Goal: Transaction & Acquisition: Purchase product/service

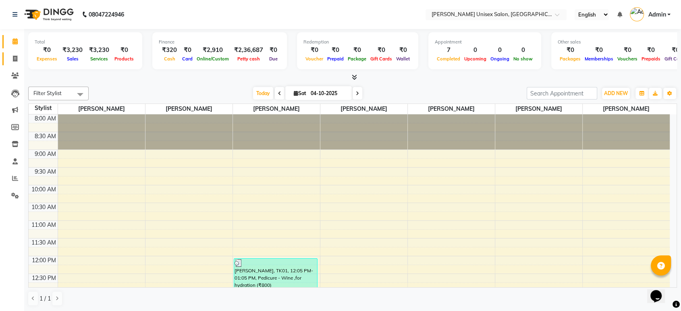
click at [15, 56] on icon at bounding box center [15, 59] width 4 height 6
select select "service"
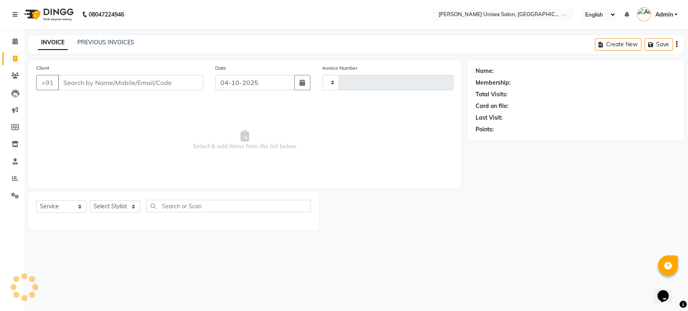
type input "1541"
select select "7372"
click at [133, 204] on select "Select Stylist [PERSON_NAME] [PERSON_NAME] [PERSON_NAME] Pooja [PERSON_NAME] AH…" at bounding box center [115, 206] width 50 height 12
select select "64436"
click at [90, 200] on select "Select Stylist [PERSON_NAME] [PERSON_NAME] [PERSON_NAME] Pooja [PERSON_NAME] AH…" at bounding box center [115, 206] width 50 height 12
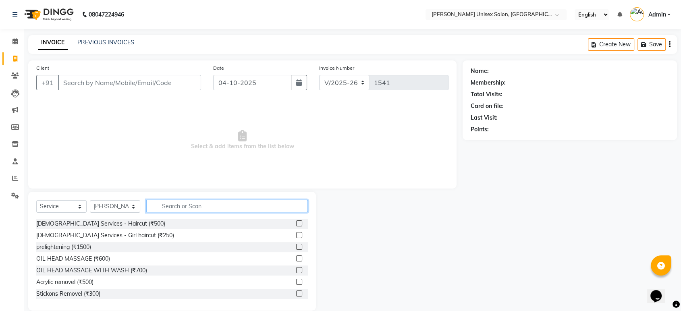
click at [200, 206] on input "text" at bounding box center [227, 206] width 162 height 12
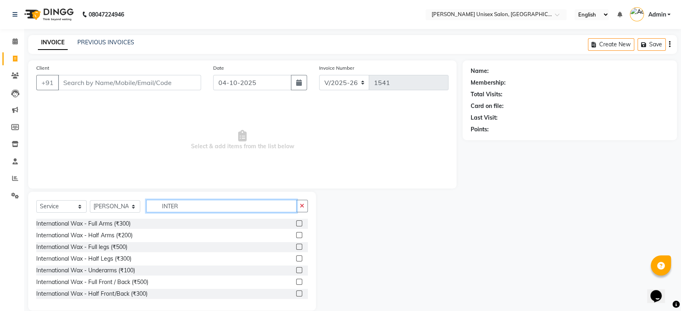
type input "INTER"
click at [296, 222] on label at bounding box center [299, 224] width 6 height 6
click at [296, 222] on input "checkbox" at bounding box center [298, 223] width 5 height 5
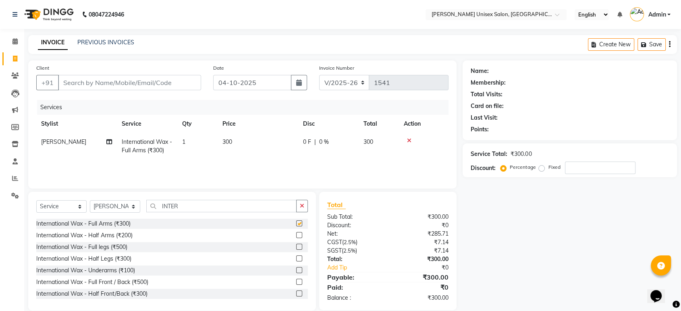
checkbox input "false"
click at [296, 269] on label at bounding box center [299, 270] width 6 height 6
click at [296, 269] on input "checkbox" at bounding box center [298, 270] width 5 height 5
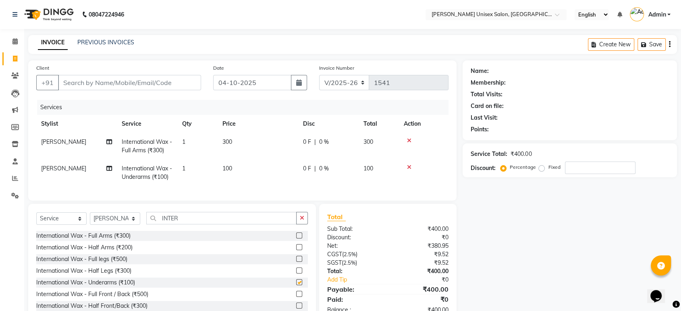
checkbox input "false"
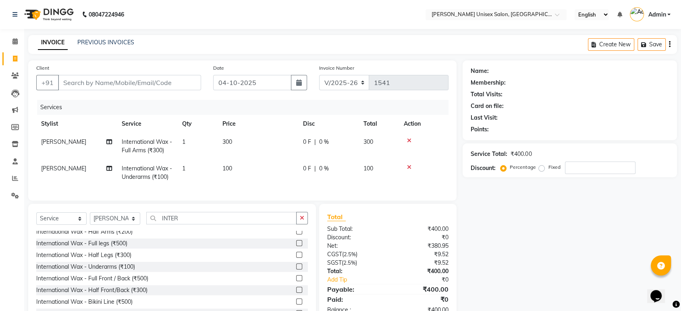
scroll to position [16, 0]
click at [296, 258] on label at bounding box center [299, 255] width 6 height 6
click at [296, 258] on input "checkbox" at bounding box center [298, 254] width 5 height 5
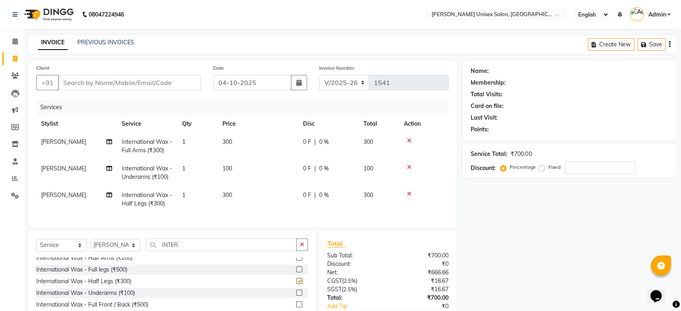
checkbox input "false"
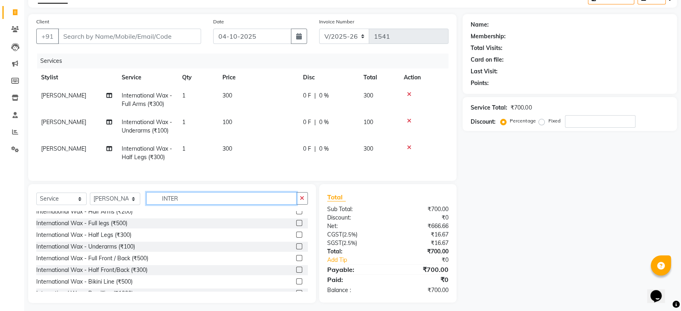
click at [181, 205] on input "INTER" at bounding box center [221, 198] width 150 height 12
type input "I"
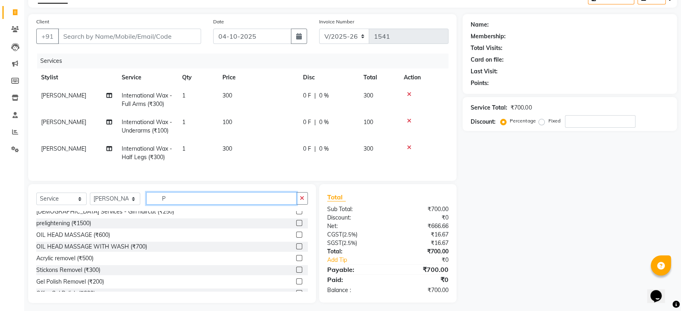
scroll to position [0, 0]
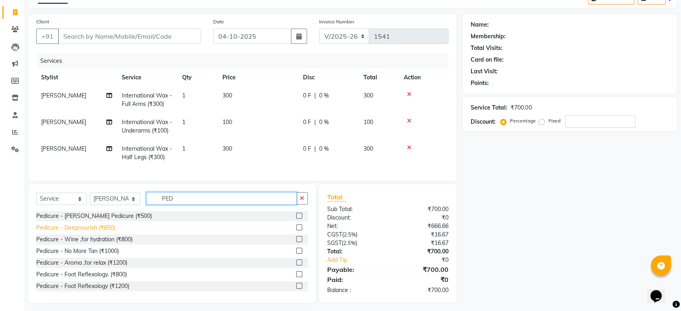
type input "PED"
click at [99, 232] on div "Pedicure - Deepnourish (₹650)" at bounding box center [75, 228] width 79 height 8
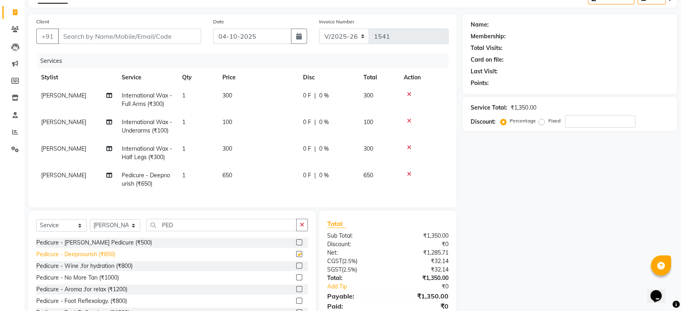
checkbox input "false"
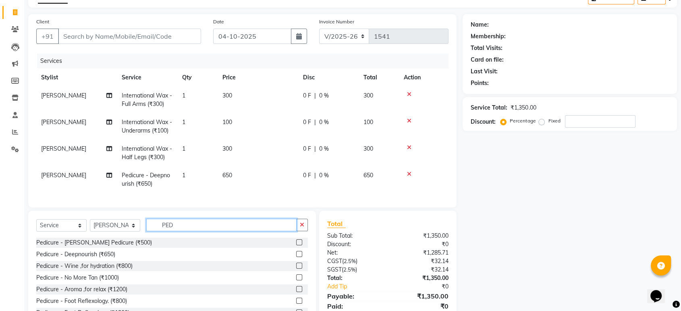
click at [175, 231] on input "PED" at bounding box center [221, 225] width 150 height 12
type input "P"
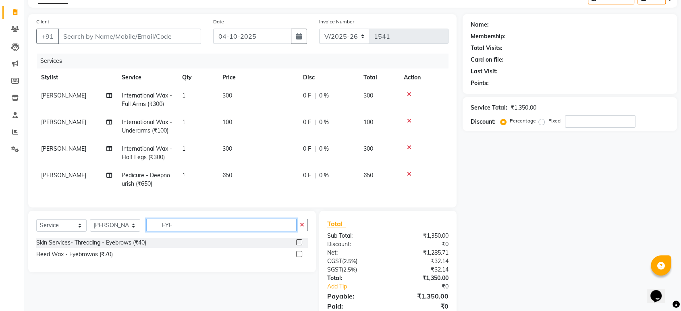
type input "EYE"
click at [300, 246] on label at bounding box center [299, 243] width 6 height 6
click at [300, 246] on input "checkbox" at bounding box center [298, 242] width 5 height 5
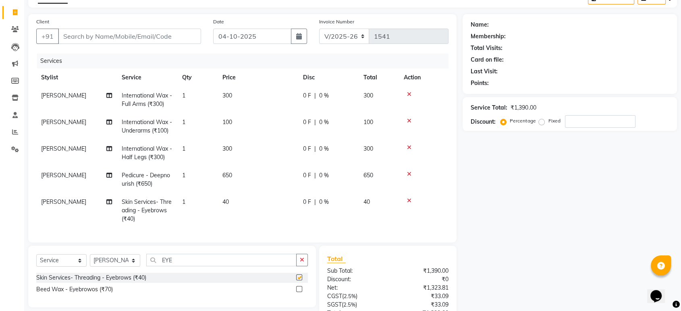
checkbox input "false"
click at [175, 267] on input "EYE" at bounding box center [221, 260] width 150 height 12
type input "E"
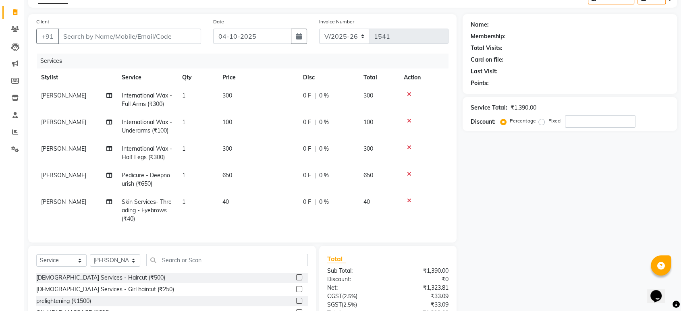
click at [64, 206] on span "[PERSON_NAME]" at bounding box center [63, 201] width 45 height 7
select select "64436"
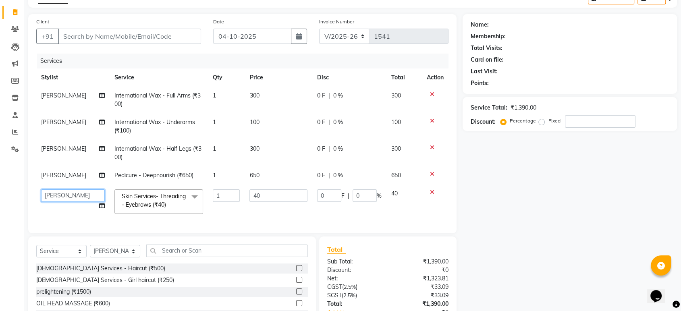
click at [71, 193] on select "Ankita Bagave Kasim salmani Manisha Doshi Pooja Jha RAHUL AHANKARE Rahul Thakur…" at bounding box center [73, 196] width 64 height 12
click at [133, 250] on select "Select Stylist Ankita Bagave Kasim salmani Manisha Doshi Pooja Jha RAHUL AHANKA…" at bounding box center [115, 251] width 50 height 12
select select "64435"
click at [90, 245] on select "Select Stylist Ankita Bagave Kasim salmani Manisha Doshi Pooja Jha RAHUL AHANKA…" at bounding box center [115, 251] width 50 height 12
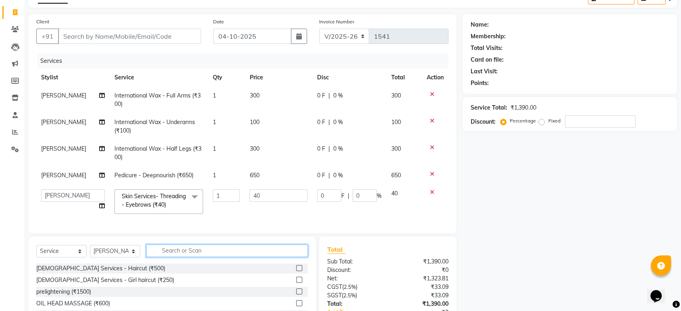
click at [208, 252] on input "text" at bounding box center [227, 251] width 162 height 12
click at [432, 190] on icon at bounding box center [432, 193] width 4 height 6
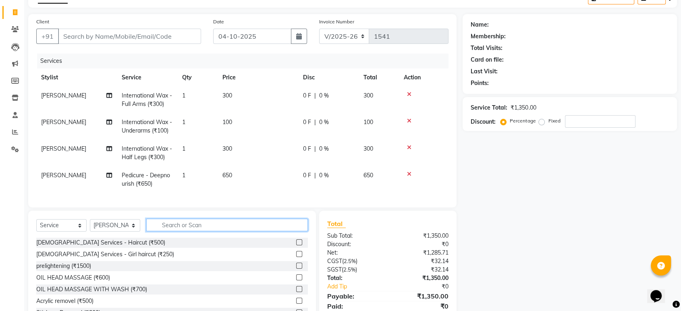
click at [206, 231] on input "text" at bounding box center [227, 225] width 162 height 12
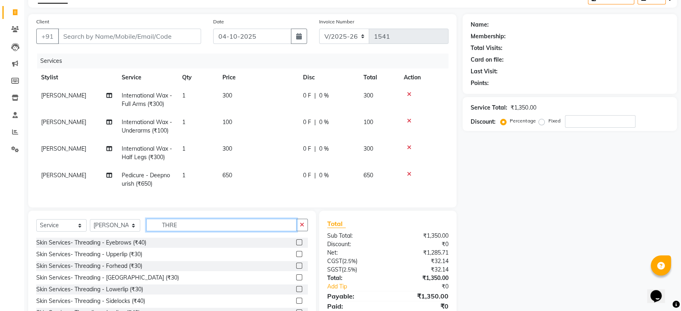
type input "THRE"
click at [296, 246] on label at bounding box center [299, 243] width 6 height 6
click at [296, 246] on input "checkbox" at bounding box center [298, 242] width 5 height 5
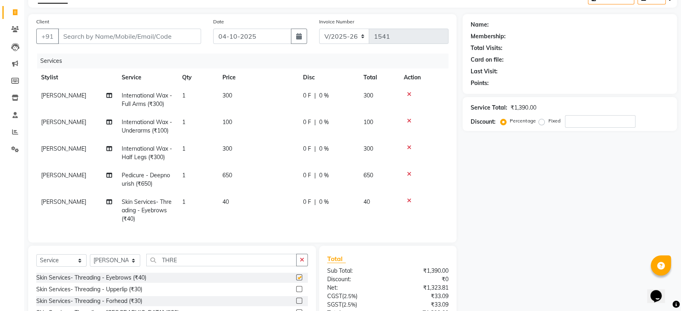
checkbox input "false"
click at [296, 292] on label at bounding box center [299, 289] width 6 height 6
click at [296, 292] on input "checkbox" at bounding box center [298, 289] width 5 height 5
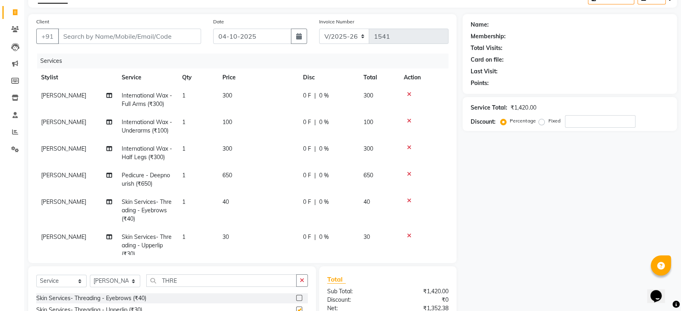
checkbox input "false"
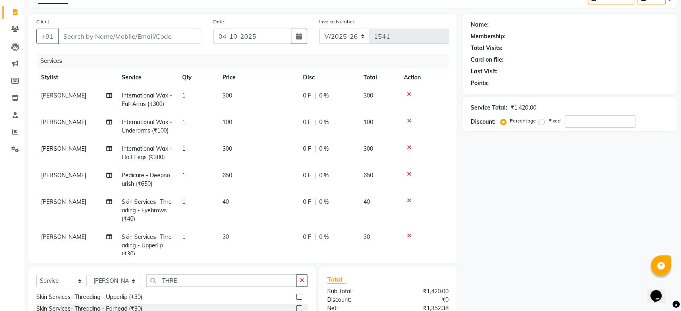
click at [296, 307] on label at bounding box center [299, 309] width 6 height 6
click at [296, 307] on input "checkbox" at bounding box center [298, 308] width 5 height 5
click at [296, 307] on label at bounding box center [299, 309] width 6 height 6
click at [296, 307] on input "checkbox" at bounding box center [298, 308] width 5 height 5
checkbox input "false"
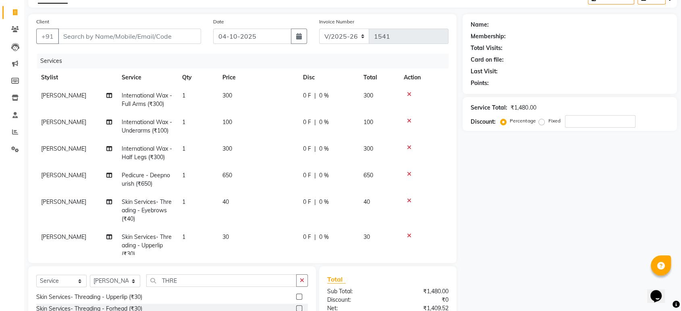
scroll to position [0, 0]
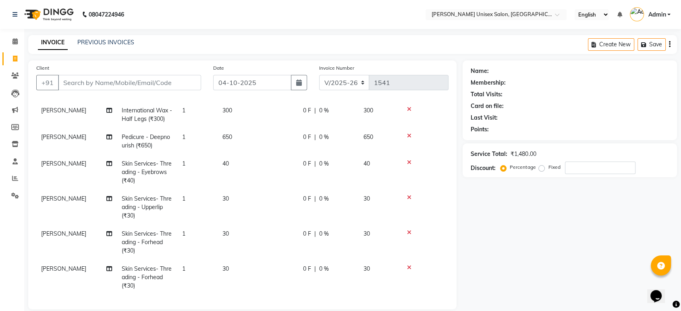
click at [353, 205] on td "0 F | 0 %" at bounding box center [328, 207] width 60 height 35
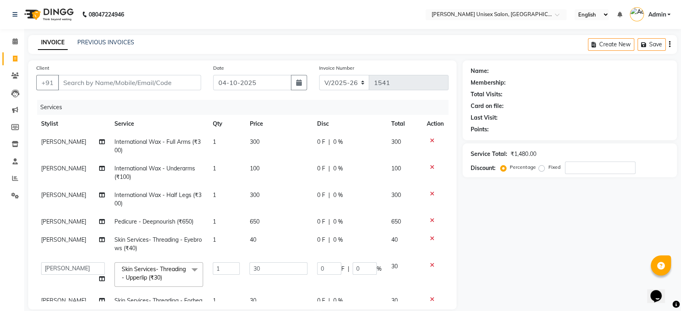
scroll to position [56, 0]
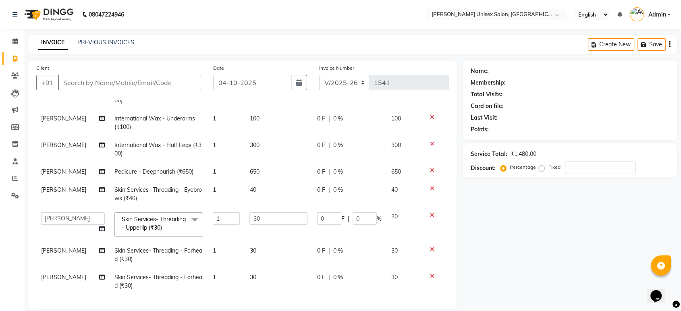
click at [430, 273] on icon at bounding box center [432, 276] width 4 height 6
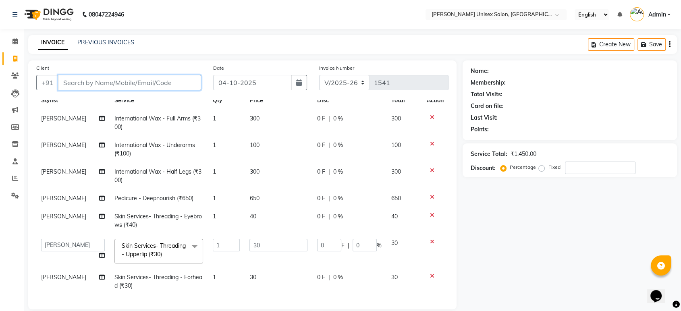
click at [171, 80] on input "Client" at bounding box center [129, 82] width 143 height 15
type input "M"
type input "0"
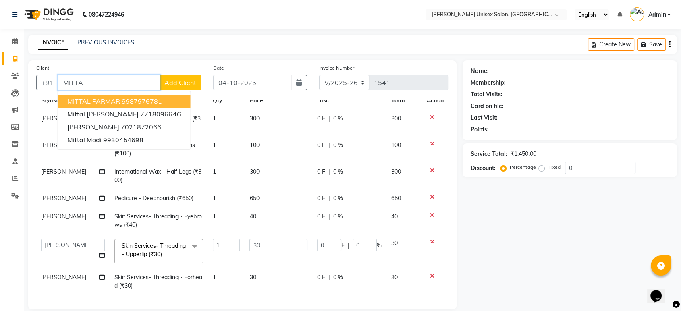
click at [142, 97] on ngb-highlight "9987976781" at bounding box center [142, 101] width 40 height 8
type input "9987976781"
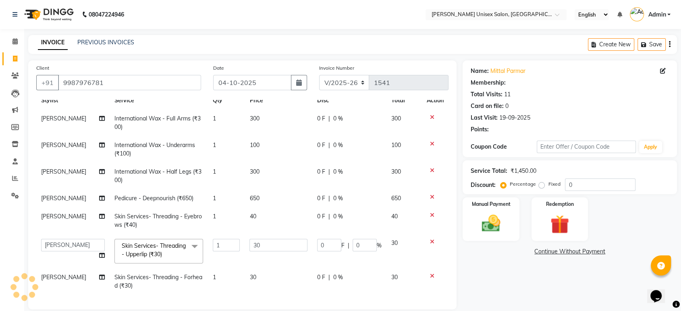
type input "6"
type input "20"
select select "1: Object"
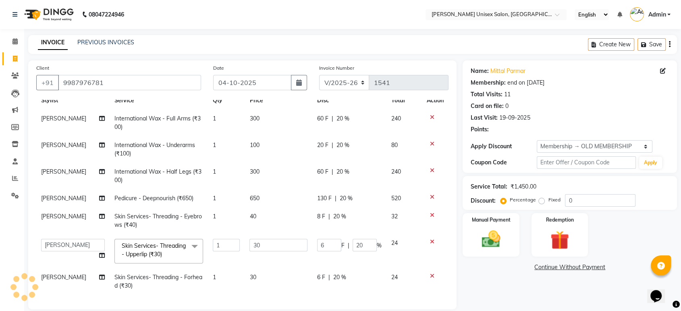
type input "20"
click at [337, 141] on span "20 %" at bounding box center [343, 145] width 13 height 8
select select "64436"
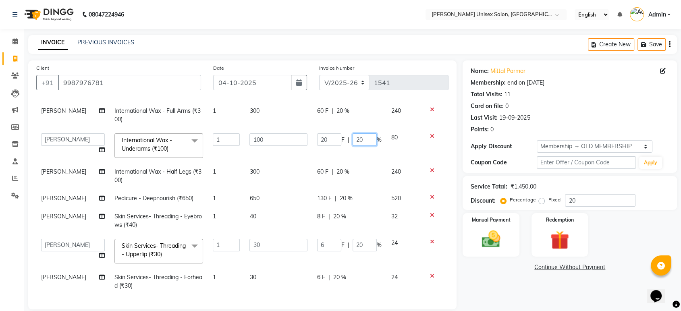
click at [360, 134] on input "20" at bounding box center [365, 139] width 24 height 12
type input "2"
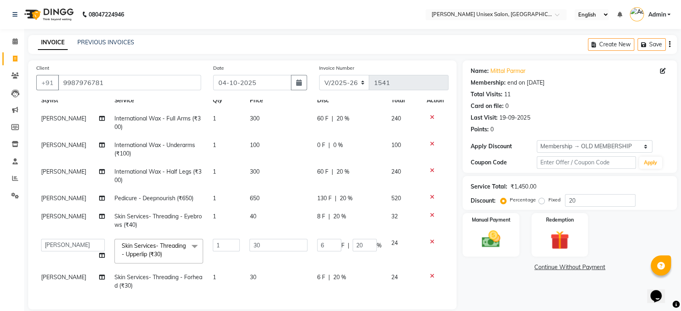
click at [342, 194] on span "20 %" at bounding box center [346, 198] width 13 height 8
select select "64436"
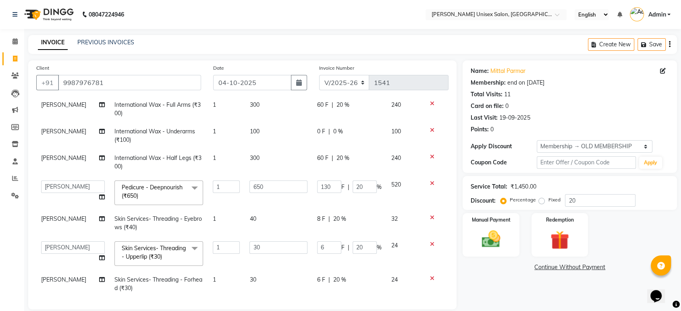
scroll to position [46, 0]
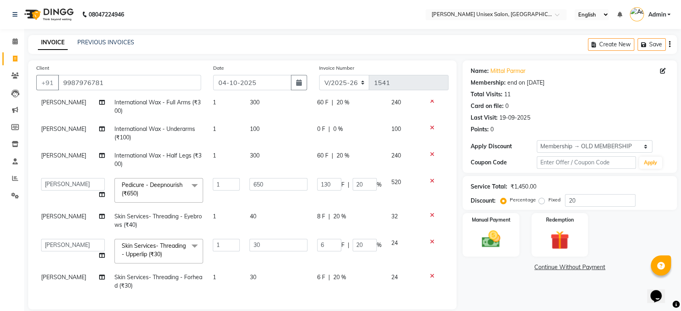
click at [333, 212] on span "20 %" at bounding box center [339, 216] width 13 height 8
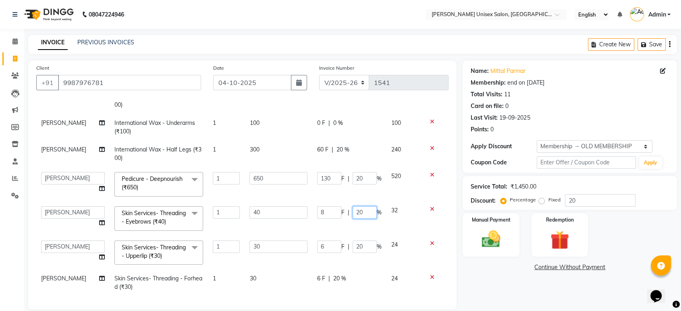
click at [357, 211] on input "20" at bounding box center [365, 212] width 24 height 12
type input "2"
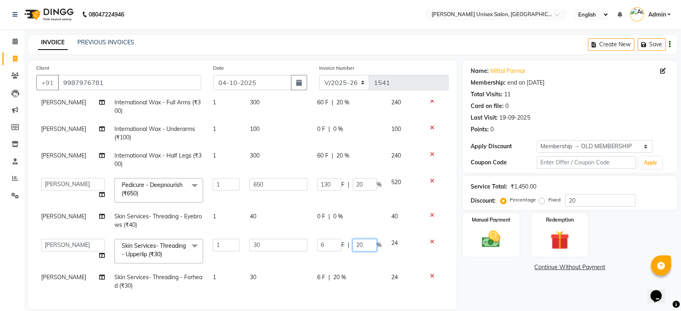
click at [363, 245] on td "6 F | 20 %" at bounding box center [349, 251] width 74 height 34
click at [366, 242] on input "20" at bounding box center [365, 245] width 24 height 12
type input "2"
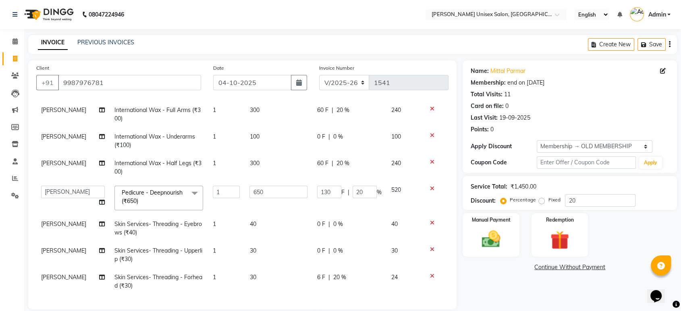
click at [430, 273] on icon at bounding box center [432, 276] width 4 height 6
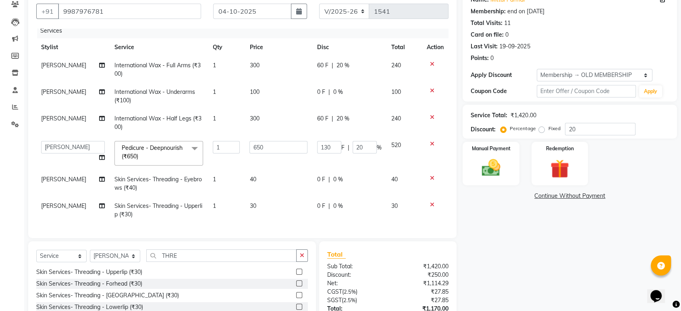
scroll to position [77, 0]
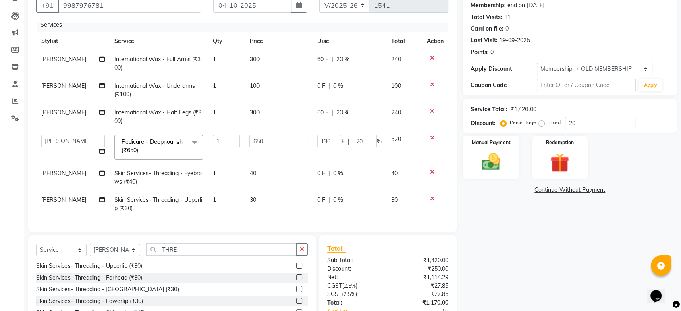
click at [490, 186] on link "Continue Without Payment" at bounding box center [570, 190] width 211 height 8
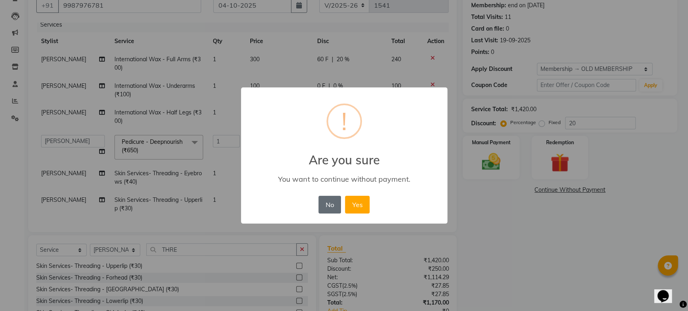
click at [329, 201] on button "No" at bounding box center [330, 205] width 23 height 18
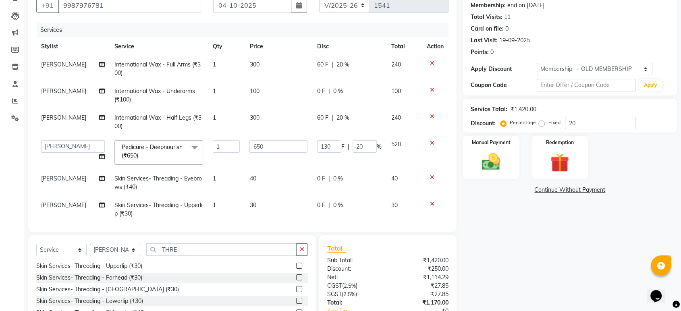
scroll to position [0, 0]
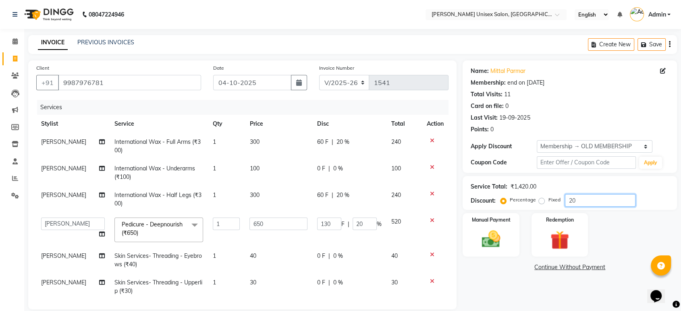
click at [582, 204] on input "20" at bounding box center [600, 200] width 71 height 12
type input "2"
type input "13"
type input "2"
type input "0"
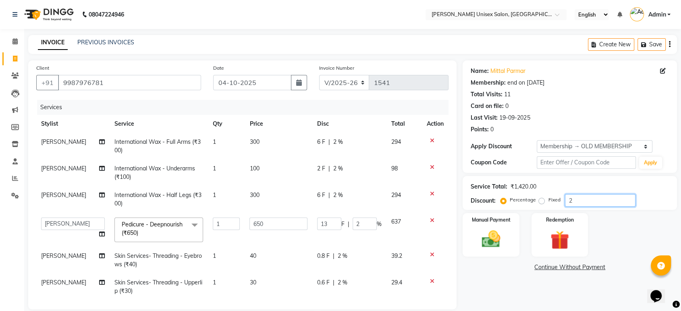
type input "0"
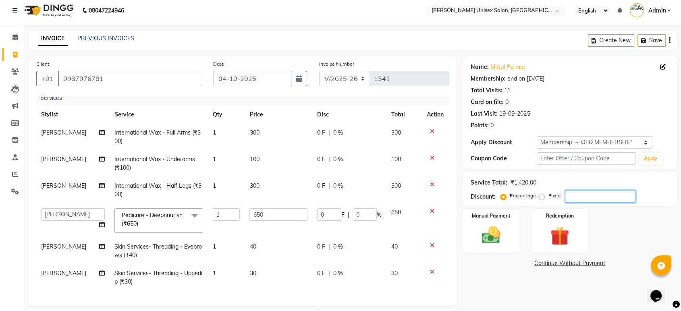
scroll to position [132, 0]
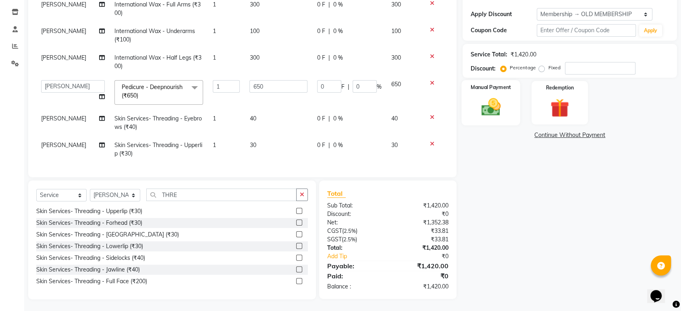
click at [494, 115] on img at bounding box center [490, 107] width 31 height 23
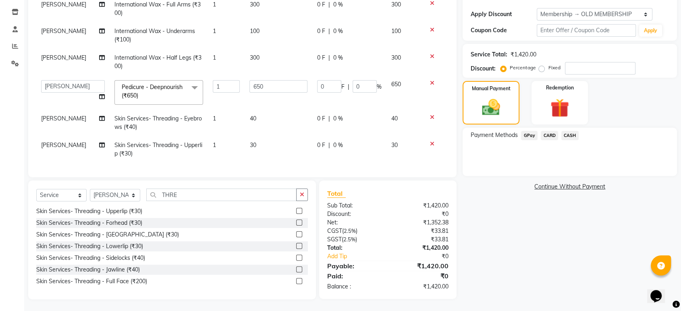
click at [546, 134] on span "CARD" at bounding box center [549, 135] width 17 height 9
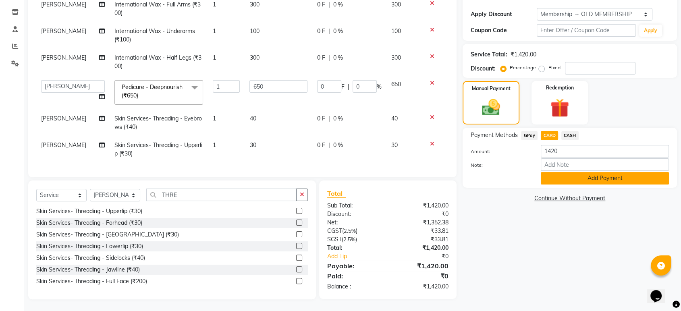
click at [604, 178] on button "Add Payment" at bounding box center [605, 178] width 128 height 12
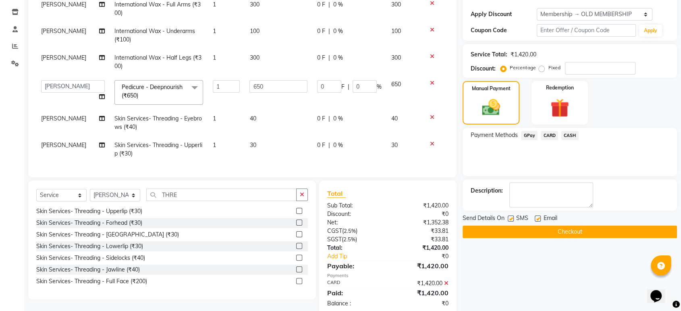
click at [571, 230] on button "Checkout" at bounding box center [570, 232] width 215 height 12
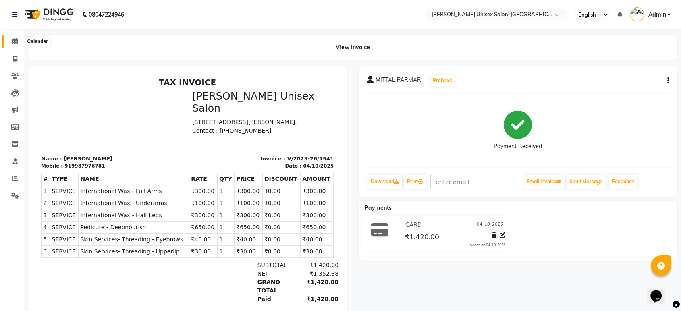
click at [12, 41] on icon at bounding box center [14, 41] width 5 height 6
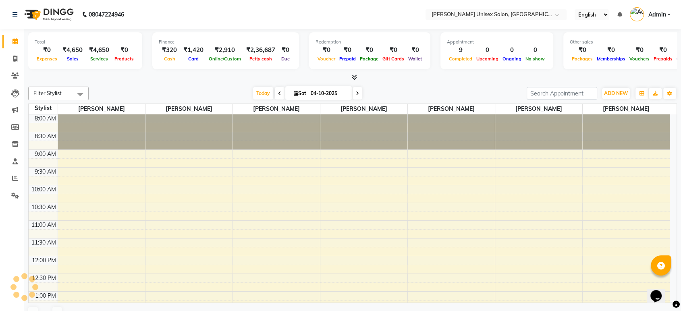
scroll to position [283, 0]
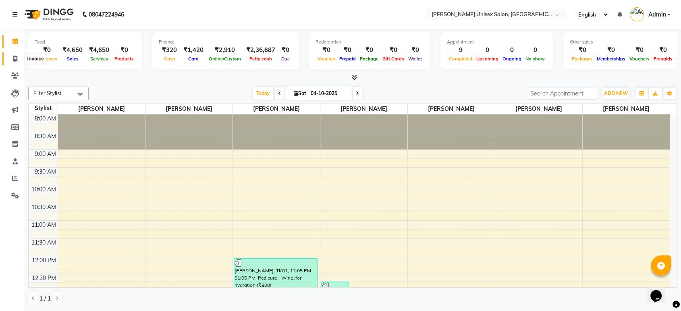
click at [15, 54] on span at bounding box center [15, 58] width 14 height 9
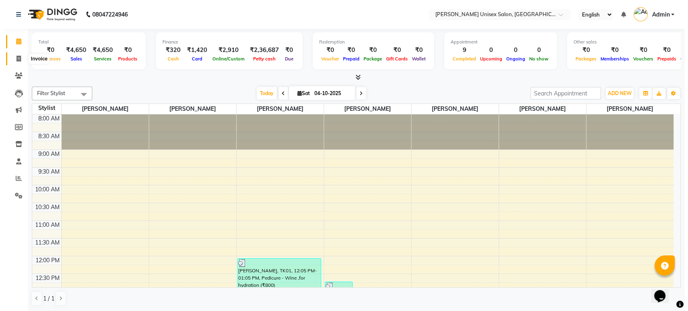
select select "service"
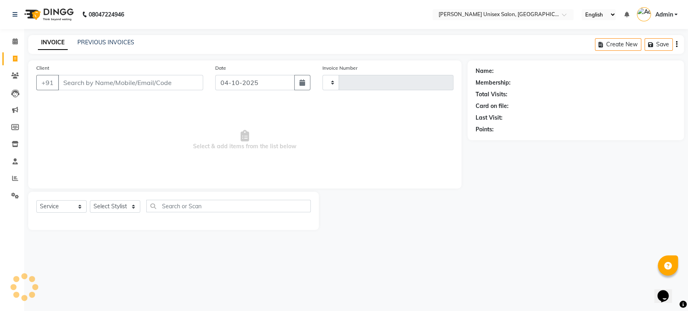
type input "1542"
select select "7372"
click at [102, 83] on input "Client" at bounding box center [130, 82] width 145 height 15
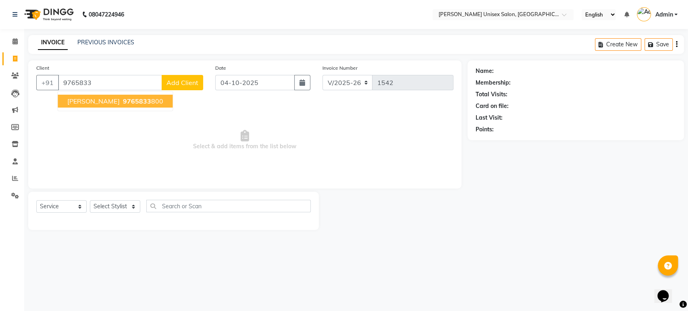
click at [100, 84] on input "9765833" at bounding box center [110, 82] width 104 height 15
type input "9"
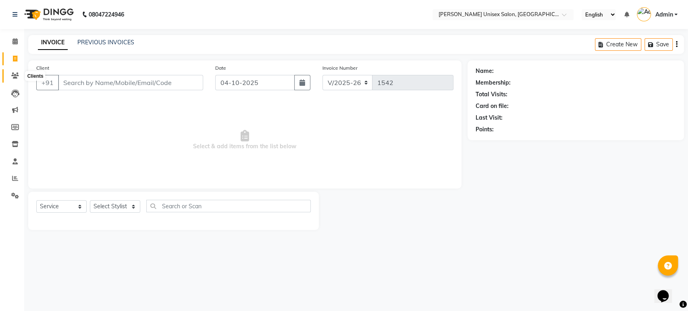
click at [17, 77] on icon at bounding box center [15, 76] width 8 height 6
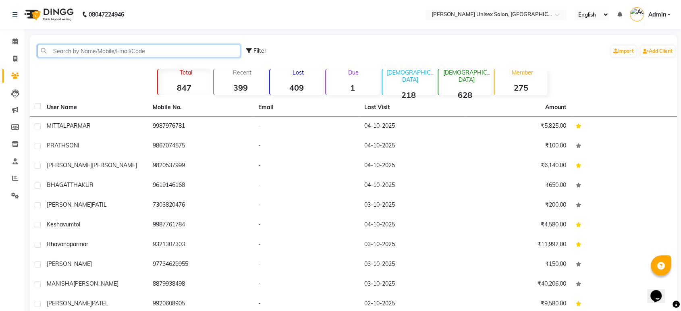
click at [69, 48] on input "text" at bounding box center [138, 51] width 203 height 12
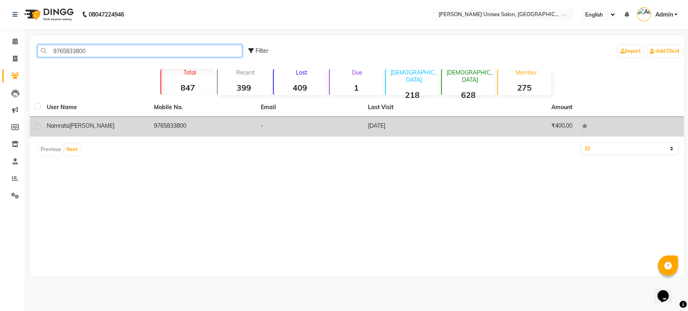
type input "9765833800"
click at [180, 128] on td "9765833800" at bounding box center [202, 127] width 107 height 20
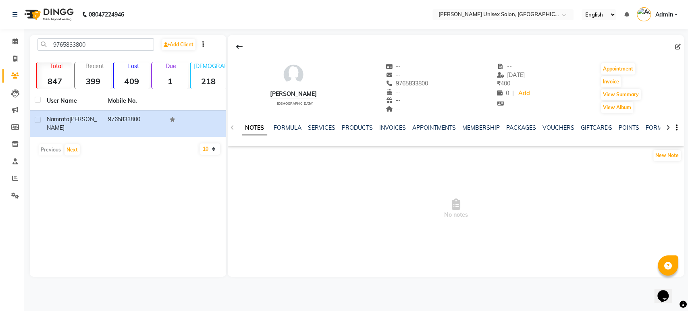
click at [390, 131] on div "INVOICES" at bounding box center [392, 128] width 27 height 8
click at [387, 122] on div "NOTES FORMULA SERVICES PRODUCTS INVOICES APPOINTMENTS MEMBERSHIP PACKAGES VOUCH…" at bounding box center [456, 128] width 456 height 28
click at [387, 124] on link "INVOICES" at bounding box center [392, 127] width 27 height 7
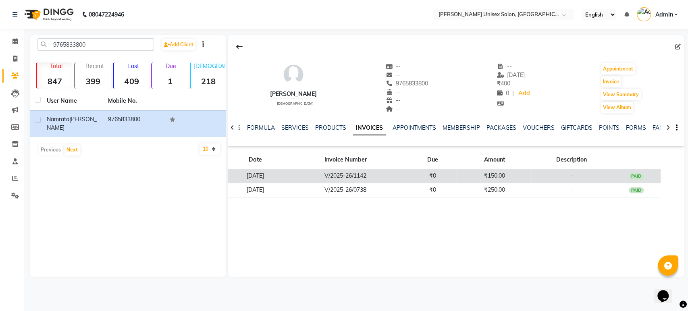
click at [342, 176] on td "V/2025-26/1142" at bounding box center [345, 176] width 125 height 14
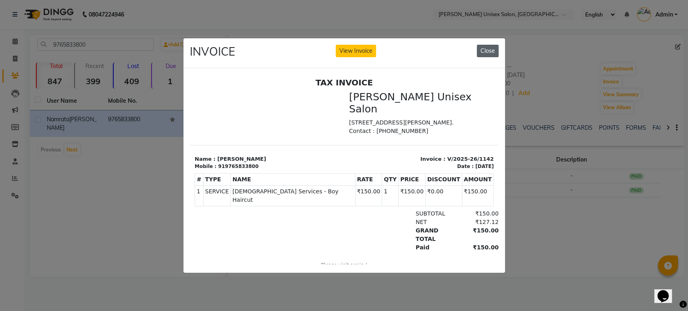
click at [487, 46] on button "Close" at bounding box center [488, 51] width 22 height 12
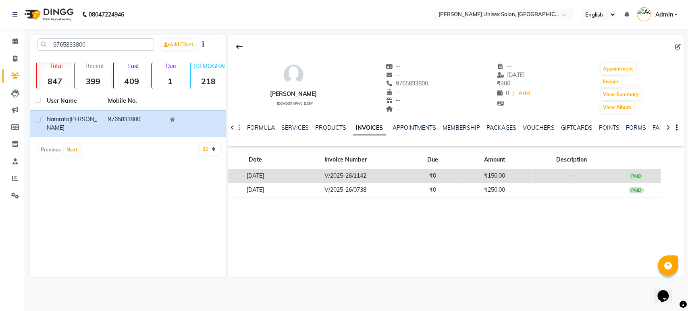
click at [398, 174] on td "V/2025-26/1142" at bounding box center [345, 176] width 125 height 14
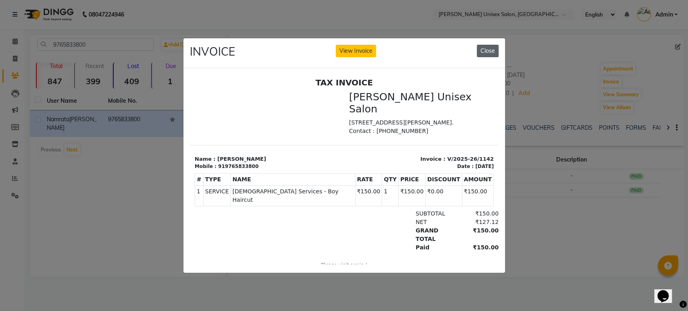
click at [483, 45] on button "Close" at bounding box center [488, 51] width 22 height 12
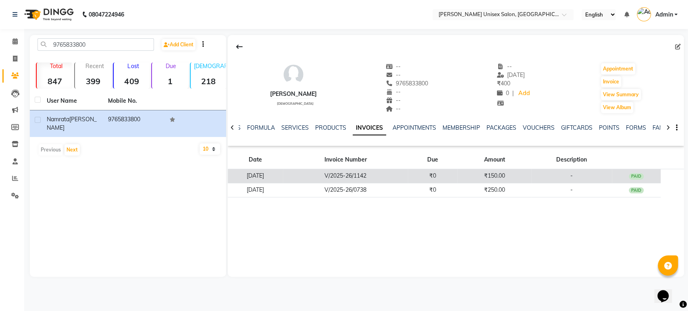
click at [370, 170] on td "V/2025-26/1142" at bounding box center [345, 176] width 125 height 14
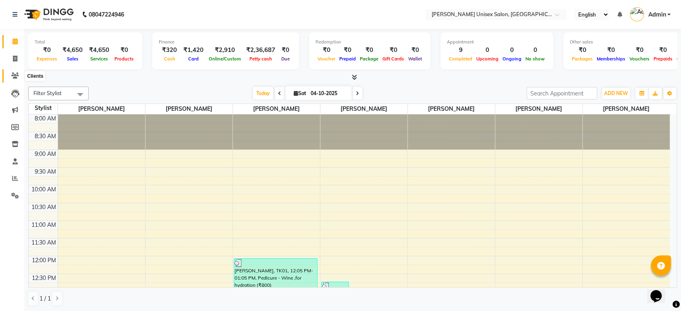
click at [9, 73] on span at bounding box center [15, 75] width 14 height 9
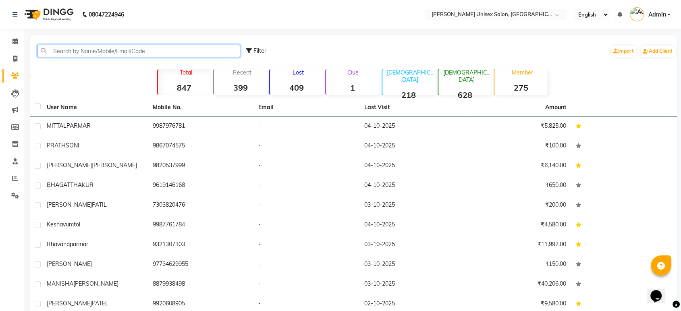
click at [83, 50] on input "text" at bounding box center [138, 51] width 203 height 12
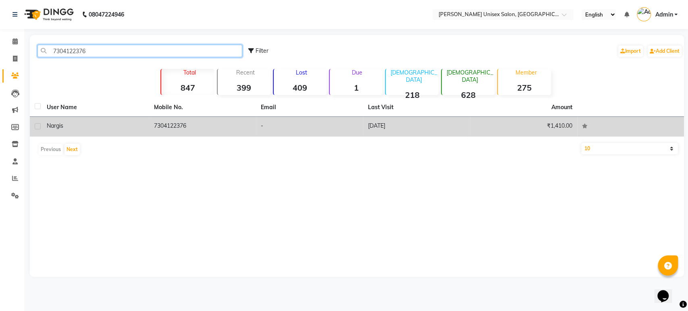
type input "7304122376"
click at [164, 126] on td "7304122376" at bounding box center [202, 127] width 107 height 20
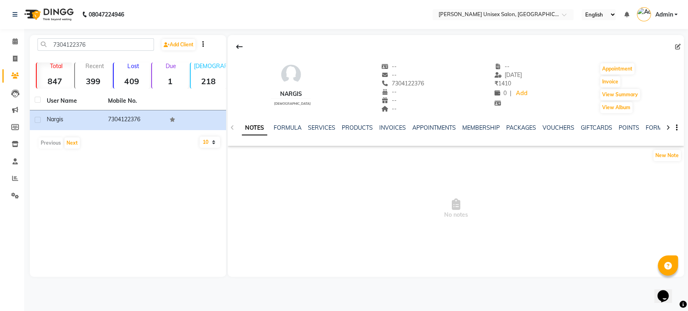
click at [394, 131] on div "INVOICES" at bounding box center [392, 128] width 27 height 8
click at [393, 128] on link "INVOICES" at bounding box center [392, 127] width 27 height 7
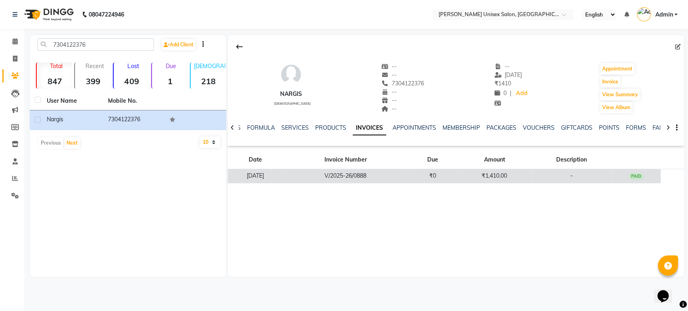
click at [377, 175] on td "V/2025-26/0888" at bounding box center [345, 176] width 125 height 14
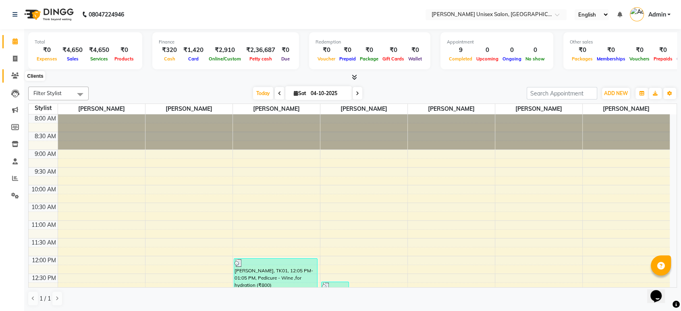
click at [17, 72] on span at bounding box center [15, 75] width 14 height 9
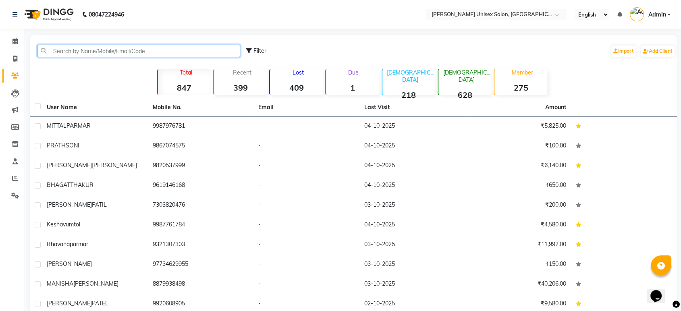
click at [97, 50] on input "text" at bounding box center [138, 51] width 203 height 12
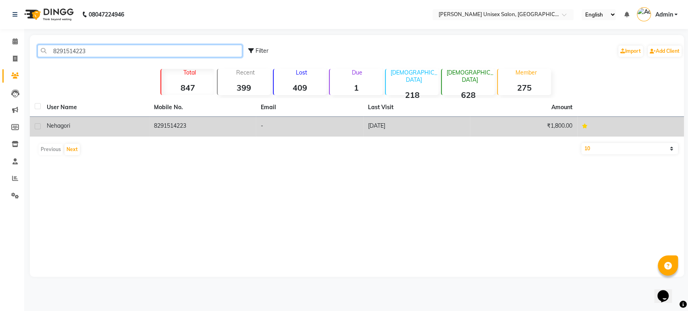
type input "8291514223"
click at [167, 127] on td "8291514223" at bounding box center [202, 127] width 107 height 20
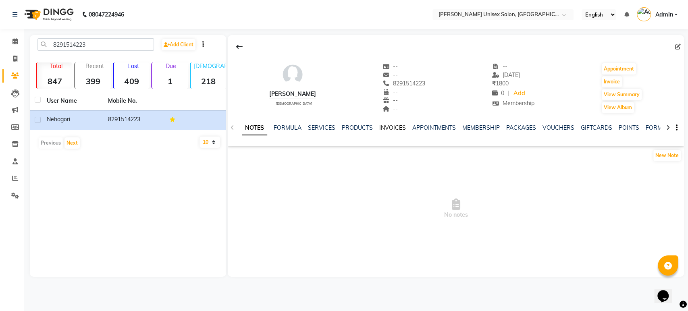
click at [394, 124] on link "INVOICES" at bounding box center [392, 127] width 27 height 7
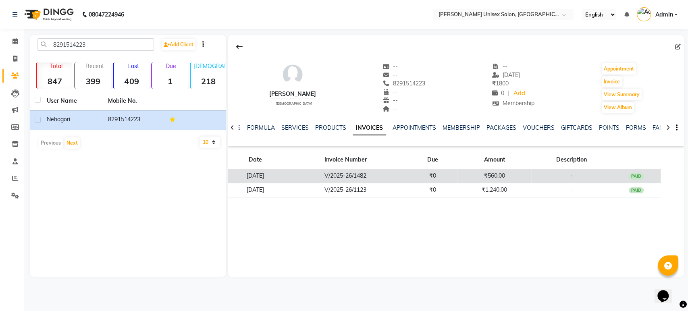
click at [345, 180] on td "V/2025-26/1482" at bounding box center [345, 176] width 125 height 14
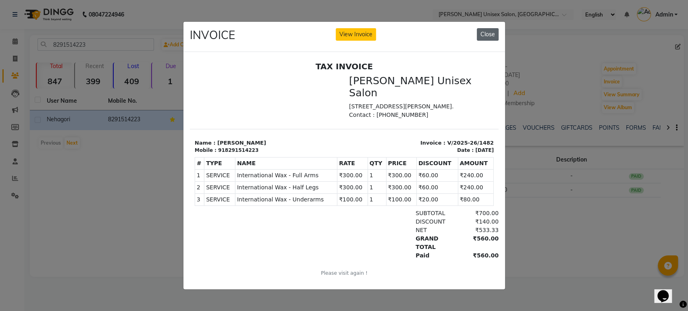
click at [481, 28] on button "Close" at bounding box center [488, 34] width 22 height 12
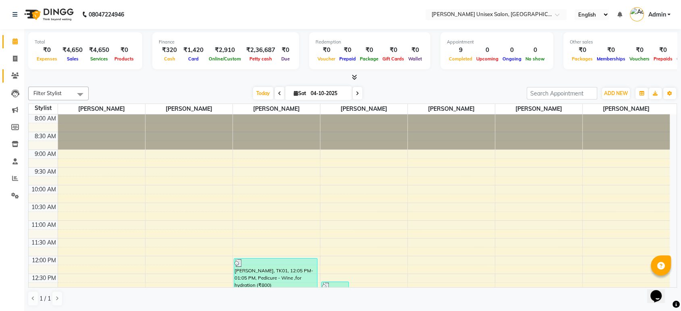
click at [14, 70] on link "Clients" at bounding box center [11, 75] width 19 height 13
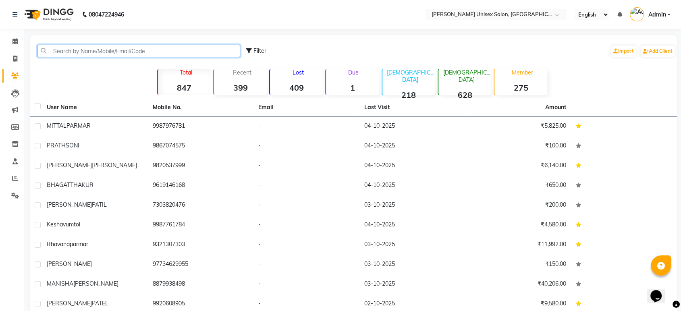
click at [81, 49] on input "text" at bounding box center [138, 51] width 203 height 12
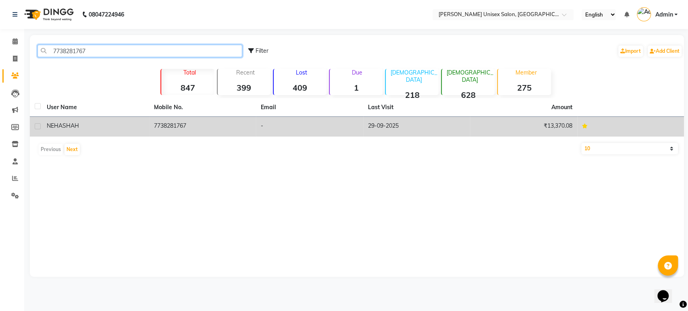
type input "7738281767"
click at [171, 129] on td "7738281767" at bounding box center [202, 127] width 107 height 20
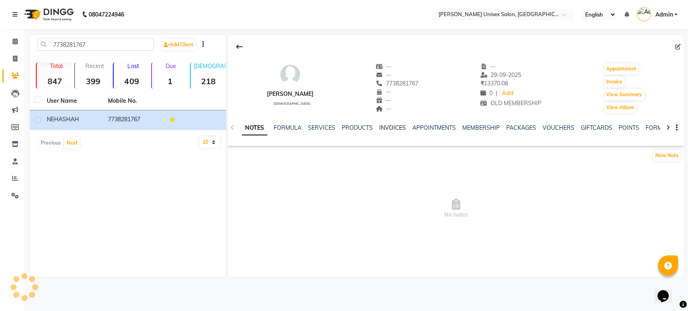
click at [386, 127] on link "INVOICES" at bounding box center [392, 127] width 27 height 7
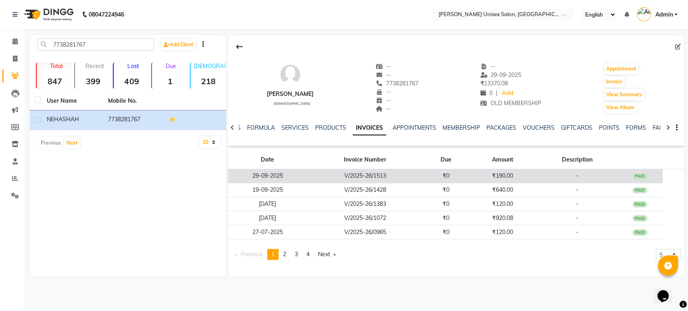
click at [369, 172] on td "V/2025-26/1513" at bounding box center [365, 176] width 116 height 14
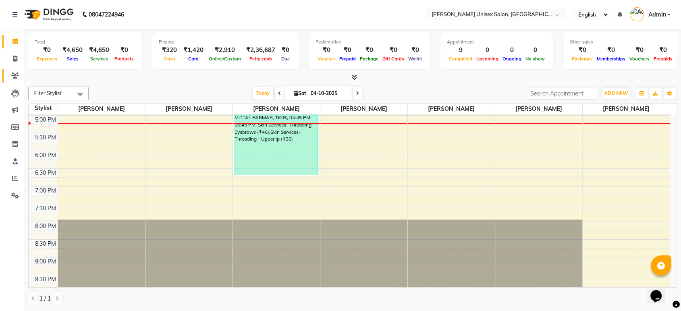
click at [20, 76] on span at bounding box center [15, 75] width 14 height 9
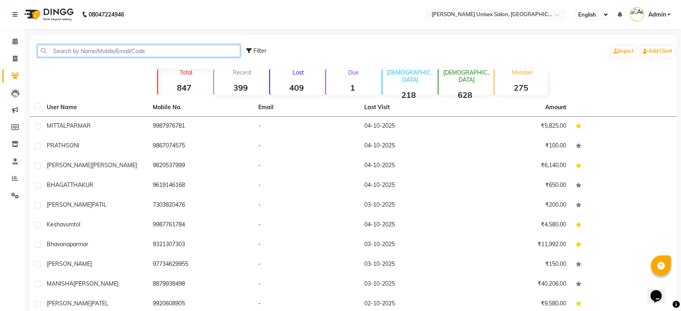
click at [57, 47] on input "text" at bounding box center [138, 51] width 203 height 12
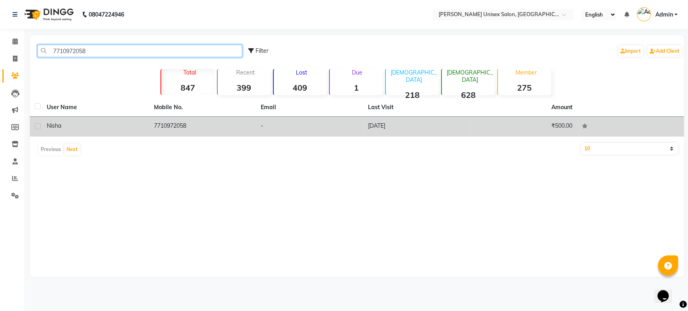
type input "7710972058"
click at [173, 127] on td "7710972058" at bounding box center [202, 127] width 107 height 20
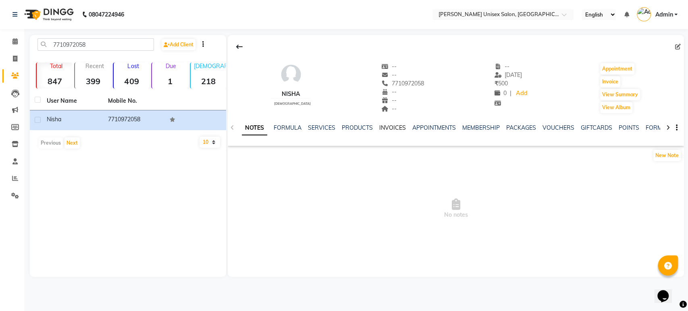
click at [393, 127] on link "INVOICES" at bounding box center [392, 127] width 27 height 7
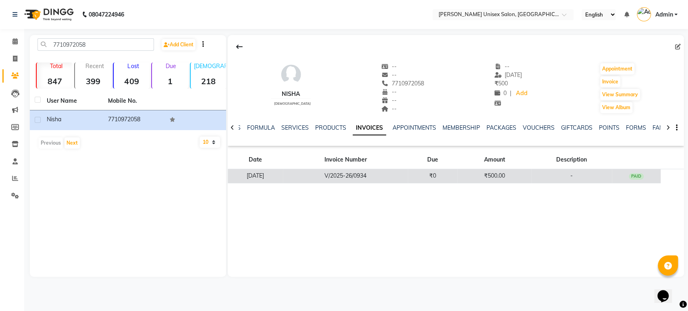
click at [348, 174] on td "V/2025-26/0934" at bounding box center [345, 176] width 125 height 14
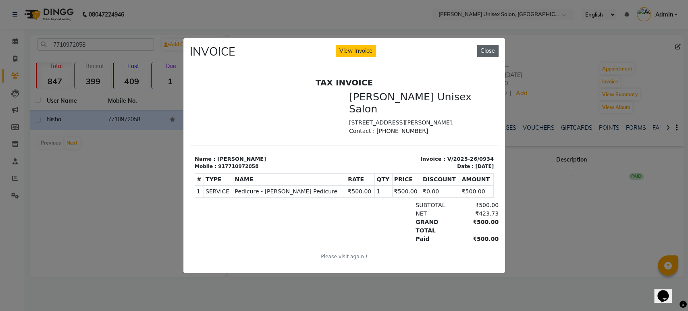
click at [477, 50] on button "Close" at bounding box center [488, 51] width 22 height 12
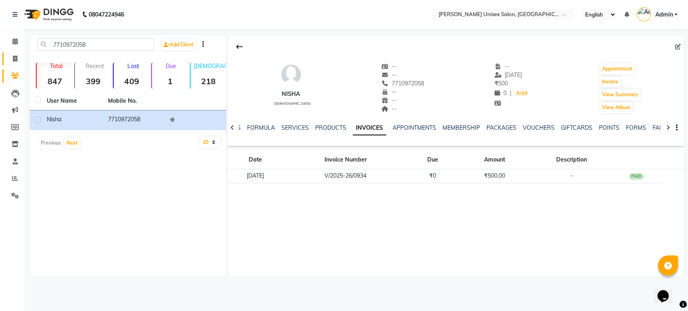
click at [21, 56] on span at bounding box center [15, 58] width 14 height 9
select select "7372"
select select "service"
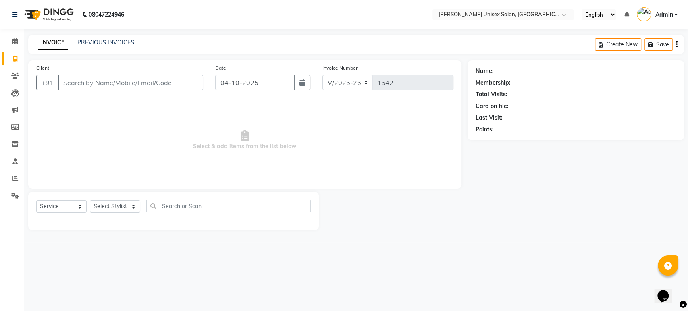
click at [99, 90] on input "Client" at bounding box center [130, 82] width 145 height 15
click at [101, 88] on input "Client" at bounding box center [130, 82] width 145 height 15
click at [110, 76] on input "Client" at bounding box center [130, 82] width 145 height 15
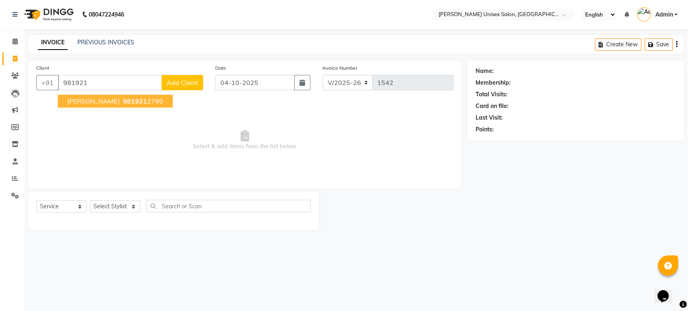
click at [128, 97] on ngb-highlight "981921 2790" at bounding box center [142, 101] width 42 height 8
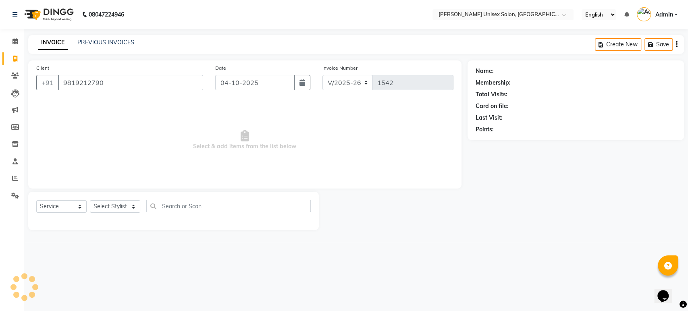
type input "9819212790"
select select "1: Object"
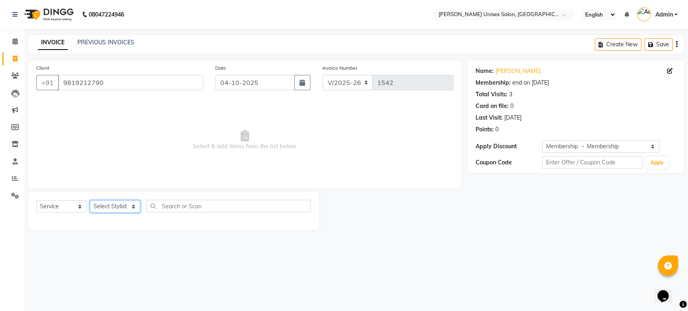
click at [106, 210] on select "Select Stylist Ankita Bagave Kasim salmani Manisha Doshi Pooja Jha RAHUL AHANKA…" at bounding box center [115, 206] width 50 height 12
click at [90, 200] on select "Select Stylist Ankita Bagave Kasim salmani Manisha Doshi Pooja Jha RAHUL AHANKA…" at bounding box center [115, 206] width 50 height 12
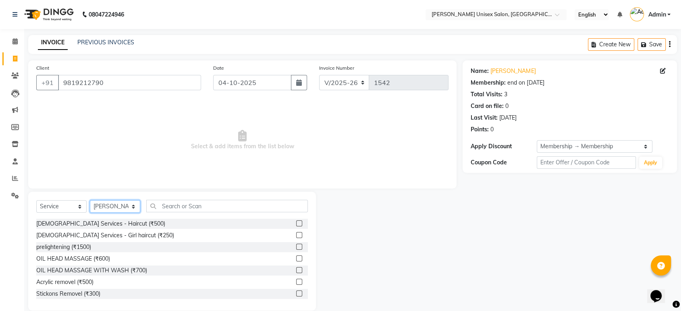
click at [113, 209] on select "Select Stylist Ankita Bagave Kasim salmani Manisha Doshi Pooja Jha RAHUL AHANKA…" at bounding box center [115, 206] width 50 height 12
select select "64437"
click at [90, 200] on select "Select Stylist Ankita Bagave Kasim salmani Manisha Doshi Pooja Jha RAHUL AHANKA…" at bounding box center [115, 206] width 50 height 12
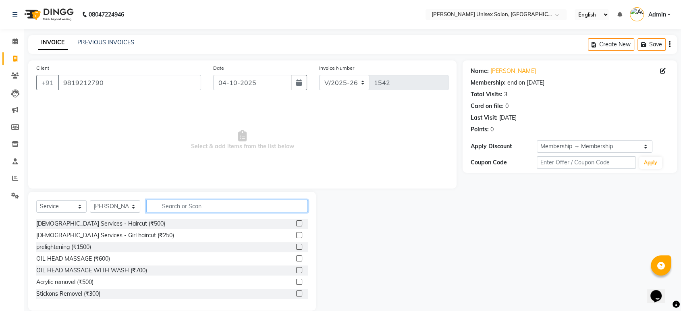
click at [179, 202] on input "text" at bounding box center [227, 206] width 162 height 12
type input "h"
click at [173, 205] on input "h" at bounding box center [221, 206] width 150 height 12
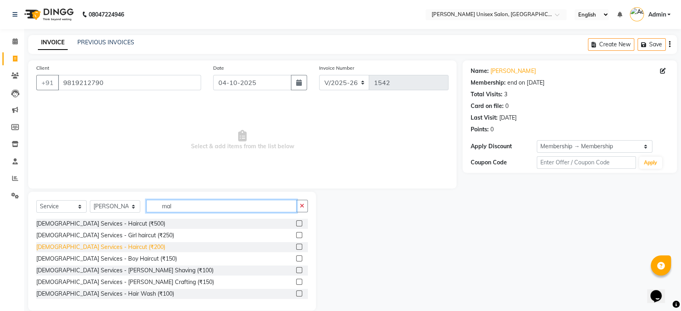
type input "mal"
click at [74, 247] on div "Male Services - Haircut (₹200)" at bounding box center [100, 247] width 129 height 8
checkbox input "false"
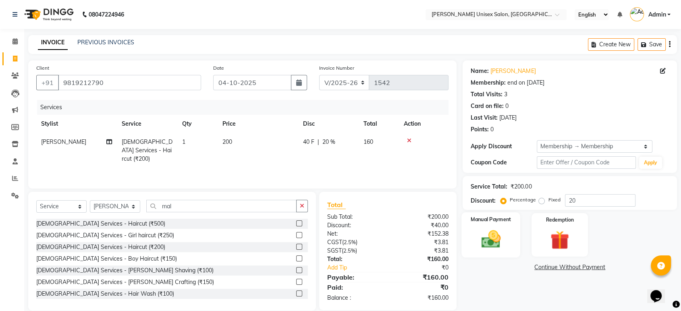
click at [482, 243] on img at bounding box center [490, 239] width 31 height 23
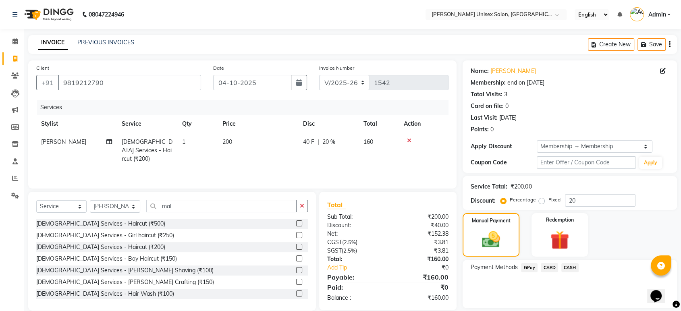
click at [568, 266] on span "CASH" at bounding box center [570, 267] width 17 height 9
click at [570, 304] on button "Add Payment" at bounding box center [605, 310] width 128 height 12
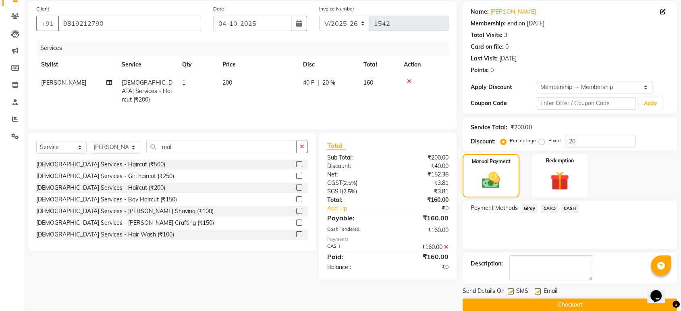
scroll to position [71, 0]
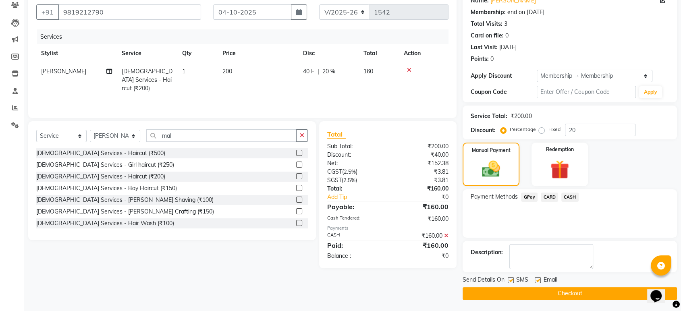
click at [570, 298] on button "Checkout" at bounding box center [570, 293] width 215 height 12
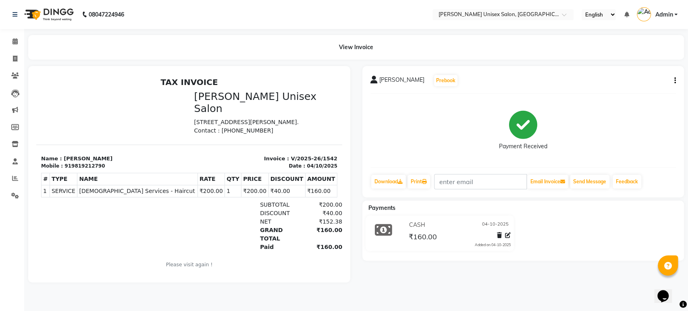
click at [675, 81] on icon "button" at bounding box center [676, 81] width 2 height 0
click at [634, 90] on div "Edit Invoice" at bounding box center [634, 91] width 55 height 10
select select "service"
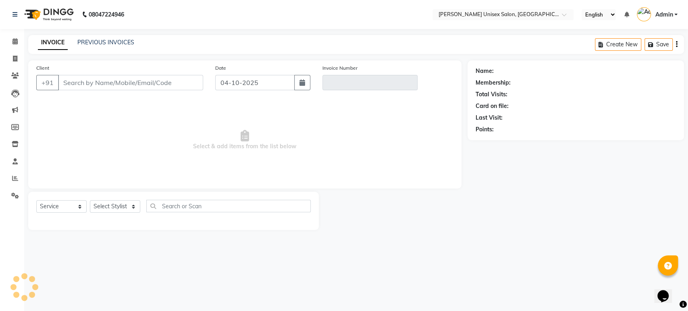
type input "9819212790"
type input "V/2025-26/1542"
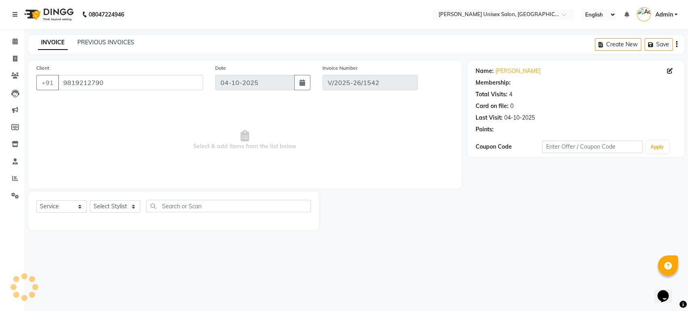
select select "1: Object"
select select "select"
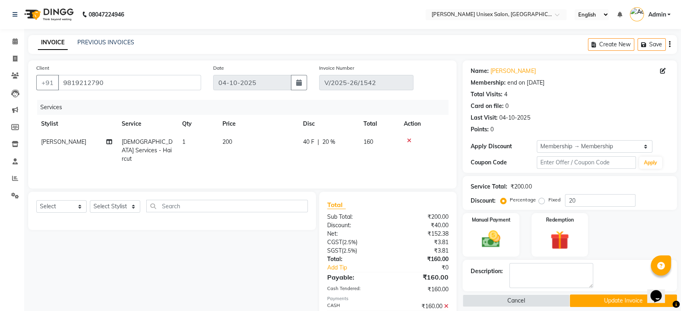
click at [410, 140] on icon at bounding box center [409, 141] width 4 height 6
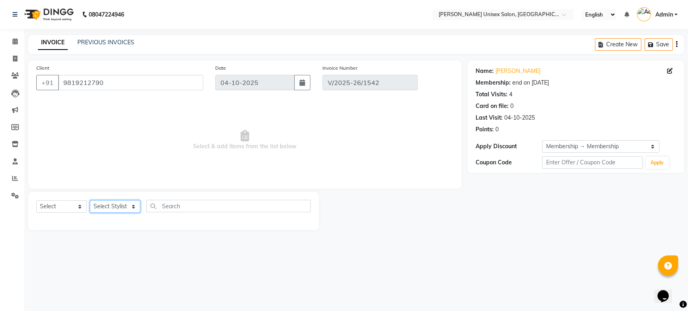
click at [123, 202] on select "Select Stylist Ankita Bagave Kasim salmani Manisha Doshi Pooja Jha RAHUL AHANKA…" at bounding box center [115, 206] width 50 height 12
select select "64437"
click at [90, 200] on select "Select Stylist Ankita Bagave Kasim salmani Manisha Doshi Pooja Jha RAHUL AHANKA…" at bounding box center [115, 206] width 50 height 12
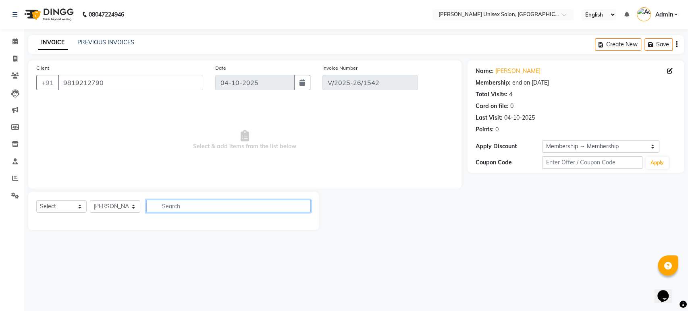
click at [170, 209] on input "text" at bounding box center [228, 206] width 165 height 12
click at [183, 206] on input "beard" at bounding box center [222, 206] width 153 height 12
click at [190, 206] on input "beard" at bounding box center [222, 206] width 153 height 12
type input "b"
click at [233, 207] on input "text" at bounding box center [228, 206] width 165 height 12
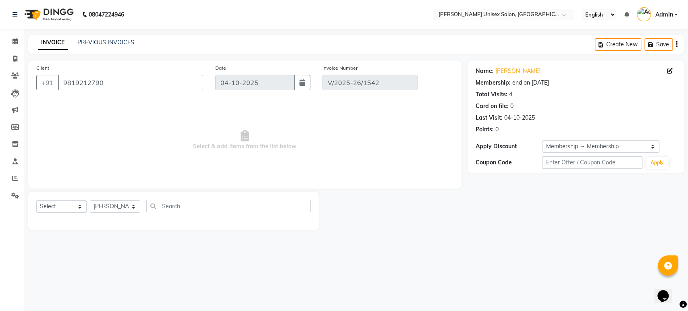
click at [294, 138] on span "Select & add items from the list below" at bounding box center [244, 140] width 417 height 81
click at [169, 199] on div "Select Service Product Membership Package Voucher Prepaid Gift Card Select Styl…" at bounding box center [173, 211] width 291 height 38
click at [171, 206] on input "text" at bounding box center [228, 206] width 165 height 12
type input "beard"
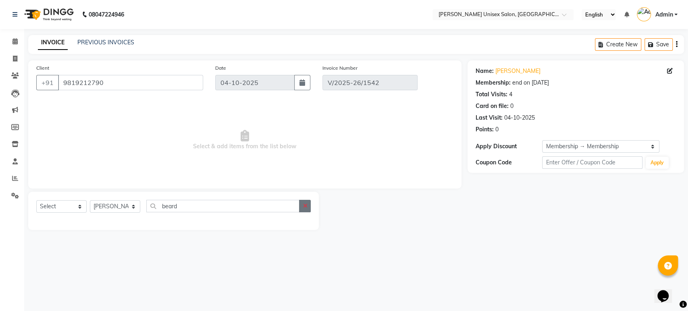
click at [301, 206] on button "button" at bounding box center [305, 206] width 12 height 12
click at [677, 44] on icon "button" at bounding box center [677, 44] width 2 height 0
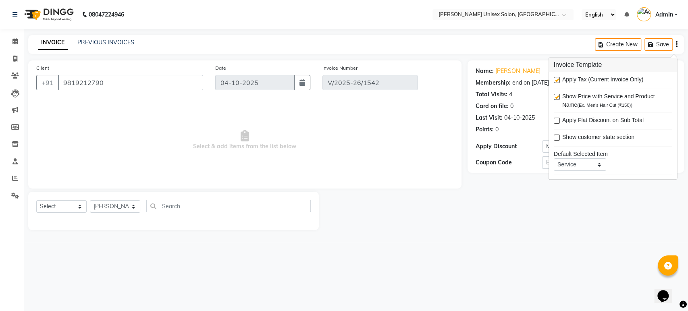
click at [217, 132] on span "Select & add items from the list below" at bounding box center [244, 140] width 417 height 81
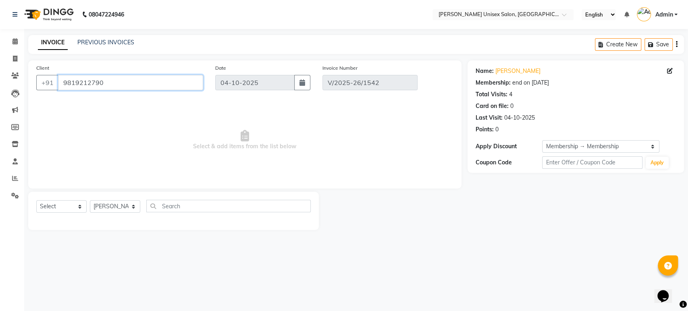
click at [137, 77] on input "9819212790" at bounding box center [130, 82] width 145 height 15
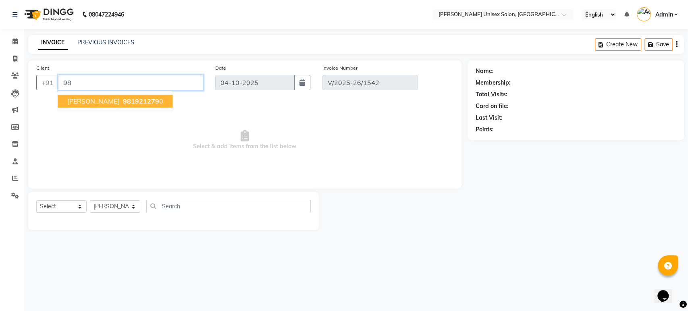
type input "9"
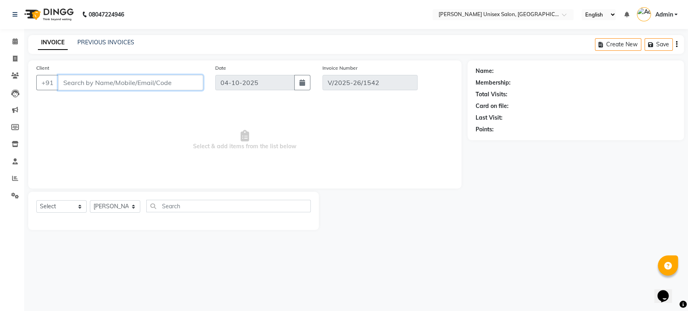
click at [137, 77] on input "Client" at bounding box center [130, 82] width 145 height 15
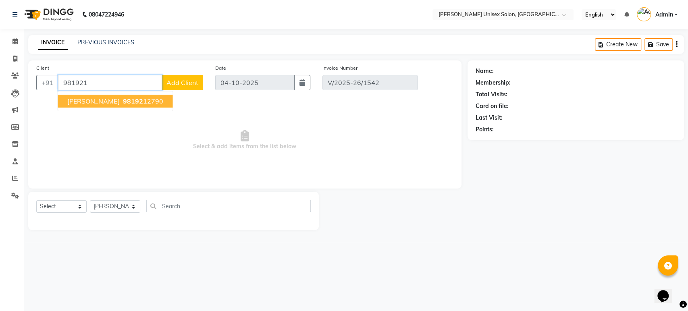
click at [145, 102] on button "vatsal soni 981921 2790" at bounding box center [115, 101] width 115 height 13
type input "9819212790"
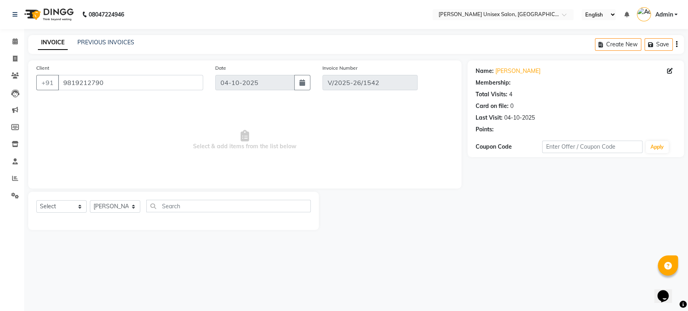
select select "1: Object"
click at [169, 198] on div "Select Service Product Membership Package Voucher Prepaid Gift Card Select Styl…" at bounding box center [173, 211] width 291 height 38
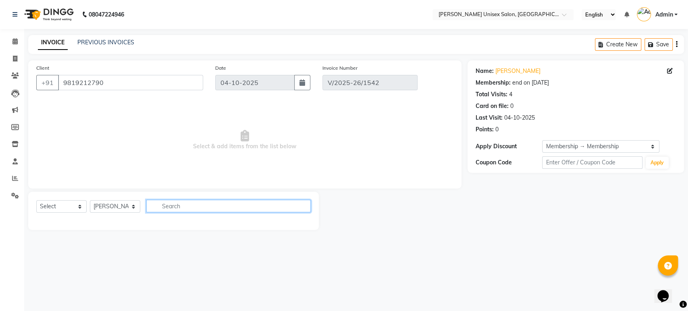
click at [173, 204] on input "text" at bounding box center [228, 206] width 165 height 12
drag, startPoint x: 204, startPoint y: 207, endPoint x: 306, endPoint y: 207, distance: 102.0
click at [306, 207] on div "beard" at bounding box center [229, 206] width 164 height 12
type input "beard"
click at [306, 207] on icon "button" at bounding box center [305, 206] width 4 height 6
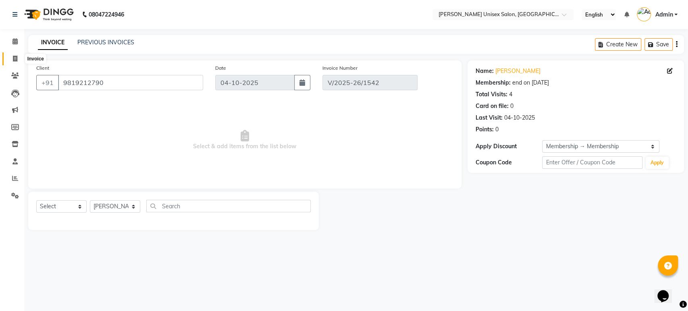
click at [16, 58] on icon at bounding box center [15, 59] width 4 height 6
select select "service"
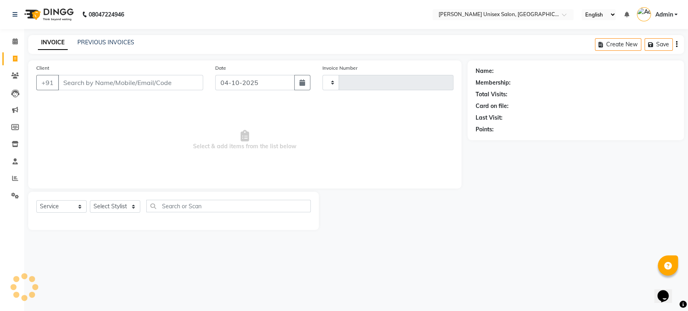
type input "1543"
select select "7372"
click at [15, 38] on span at bounding box center [15, 41] width 14 height 9
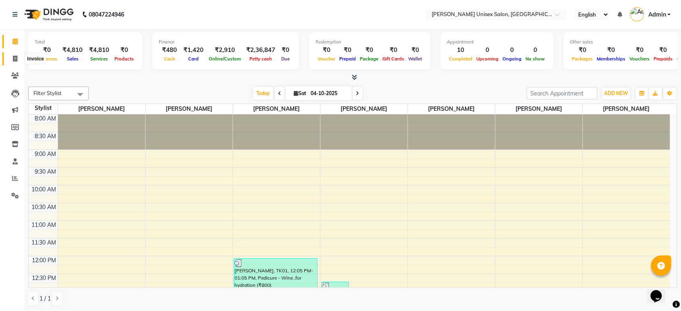
click at [16, 58] on icon at bounding box center [15, 59] width 4 height 6
select select "7372"
select select "service"
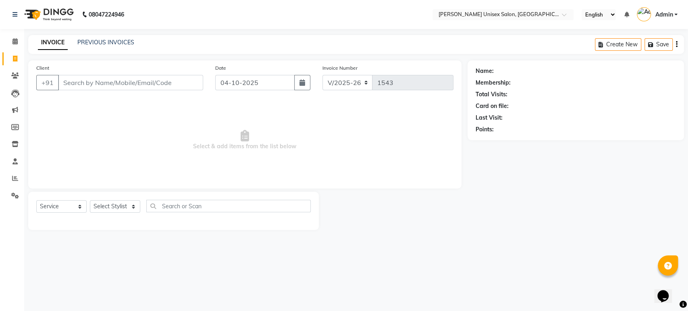
click at [83, 85] on input "Client" at bounding box center [130, 82] width 145 height 15
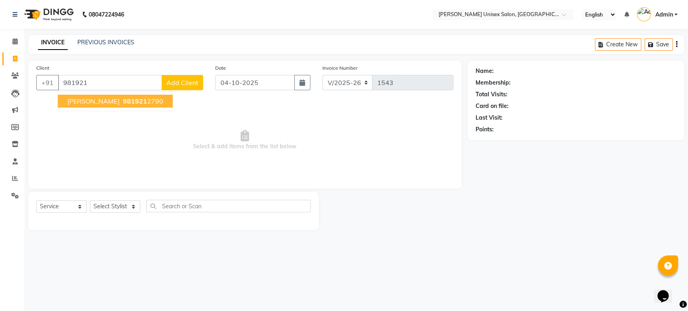
click at [121, 98] on ngb-highlight "981921 2790" at bounding box center [142, 101] width 42 height 8
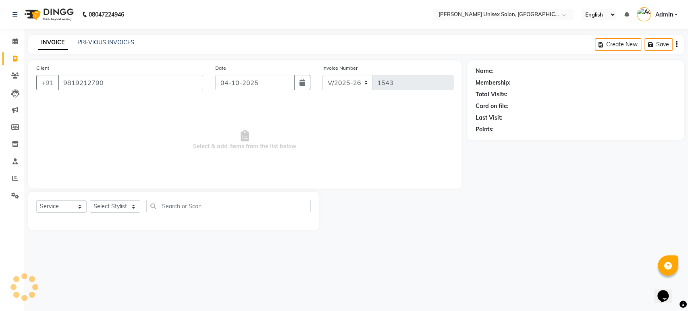
type input "9819212790"
select select "1: Object"
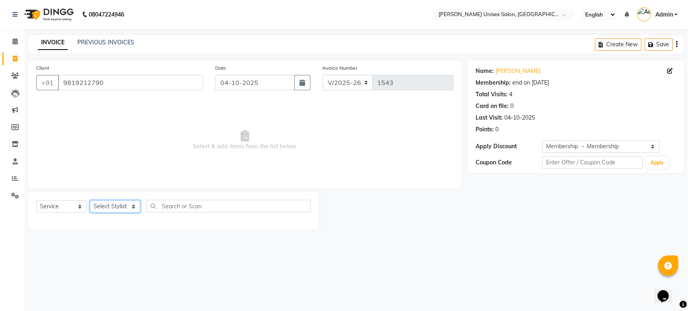
click at [111, 203] on select "Select Stylist Ankita Bagave Kasim salmani Manisha Doshi Pooja Jha RAHUL AHANKA…" at bounding box center [115, 206] width 50 height 12
select select "64437"
click at [90, 200] on select "Select Stylist Ankita Bagave Kasim salmani Manisha Doshi Pooja Jha RAHUL AHANKA…" at bounding box center [115, 206] width 50 height 12
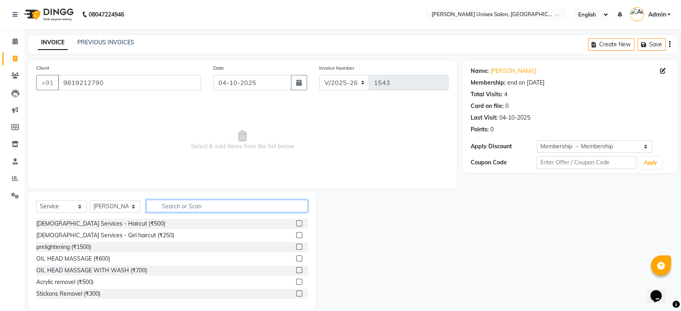
click at [177, 200] on input "text" at bounding box center [227, 206] width 162 height 12
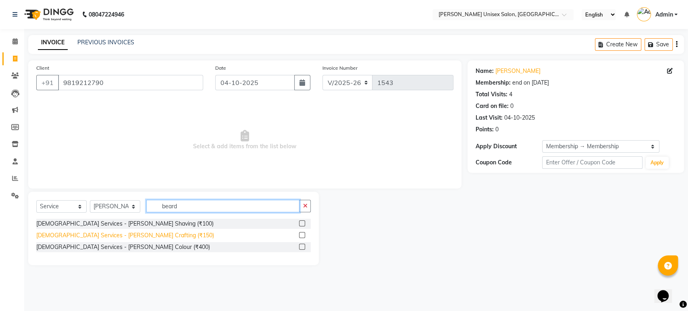
type input "beard"
click at [115, 236] on div "Male Services - Beard Crafting (₹150)" at bounding box center [125, 235] width 178 height 8
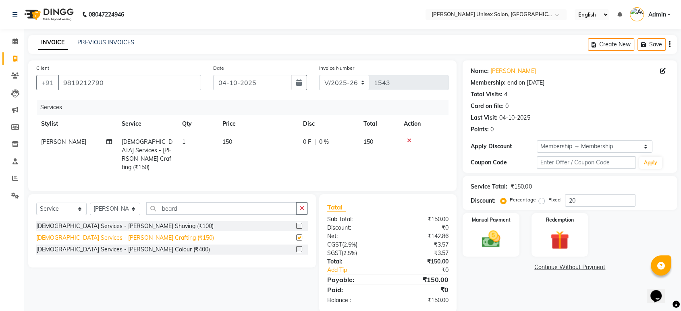
checkbox input "false"
click at [496, 241] on img at bounding box center [490, 239] width 31 height 23
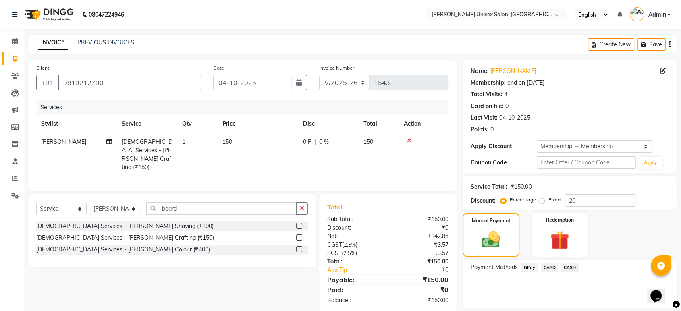
click at [570, 267] on span "CASH" at bounding box center [570, 267] width 17 height 9
click at [563, 306] on button "Add Payment" at bounding box center [605, 310] width 128 height 12
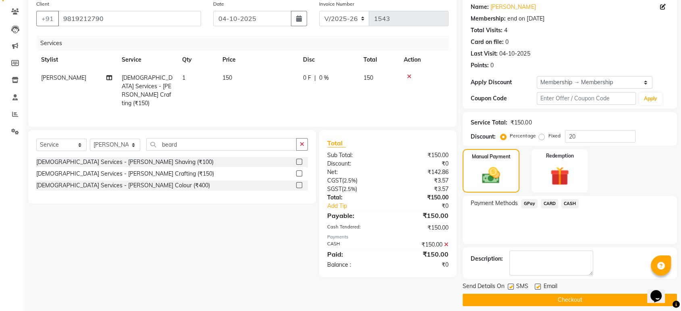
scroll to position [65, 0]
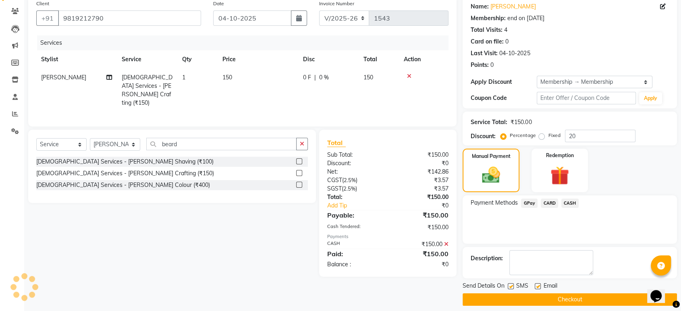
click at [574, 299] on button "Checkout" at bounding box center [570, 300] width 215 height 12
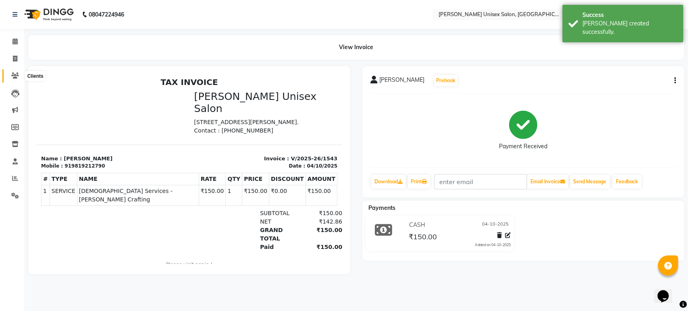
click at [10, 73] on span at bounding box center [15, 75] width 14 height 9
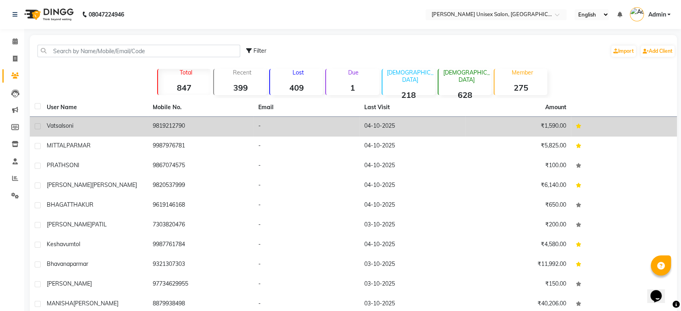
click at [113, 131] on td "vatsal soni" at bounding box center [95, 127] width 106 height 20
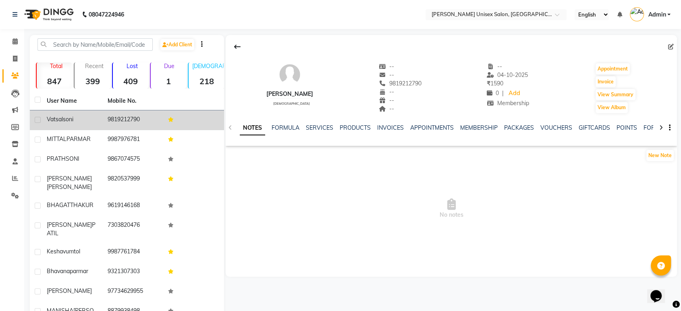
click at [73, 121] on span "soni" at bounding box center [68, 119] width 10 height 7
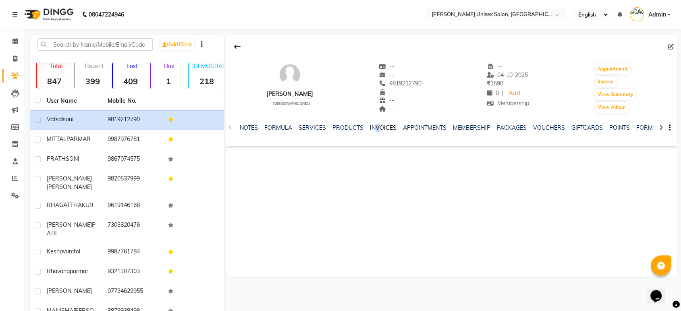
drag, startPoint x: 376, startPoint y: 131, endPoint x: 378, endPoint y: 125, distance: 6.8
click at [378, 125] on div "INVOICES" at bounding box center [383, 128] width 27 height 8
click at [378, 125] on link "INVOICES" at bounding box center [383, 127] width 27 height 7
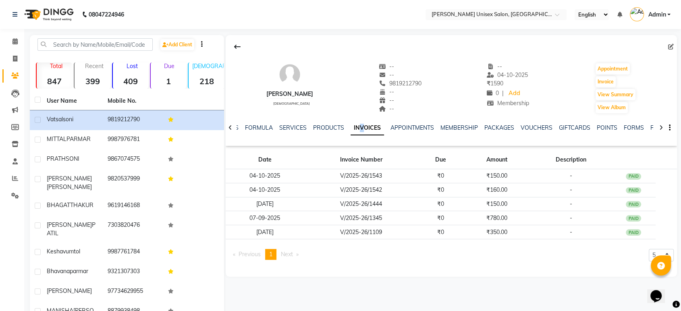
click at [378, 125] on link "INVOICES" at bounding box center [367, 128] width 33 height 15
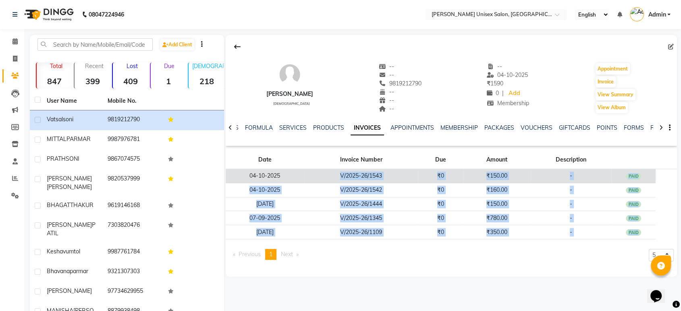
drag, startPoint x: 302, startPoint y: 273, endPoint x: 287, endPoint y: 178, distance: 96.7
click at [287, 178] on div "vatsal soni male -- -- 9819212790 -- -- -- -- 04-10-2025 ₹ 1590 0 | Add Members…" at bounding box center [452, 156] width 452 height 242
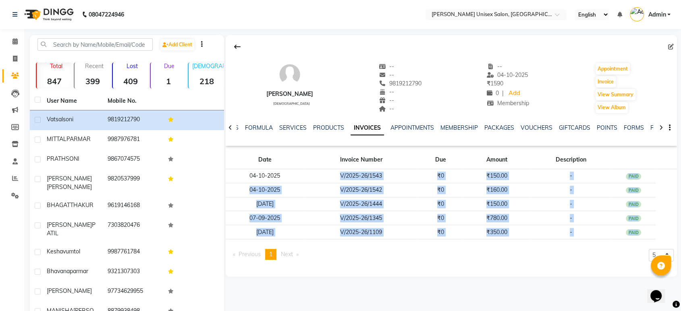
click at [294, 262] on pagination-controls "Previous page 1 / 1 You're on page 1 Next page" at bounding box center [266, 257] width 74 height 17
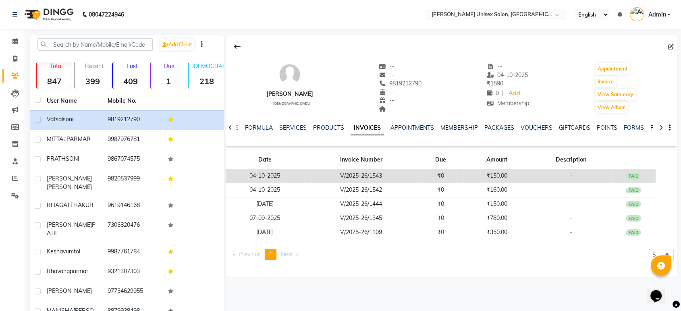
click at [279, 175] on td "04-10-2025" at bounding box center [265, 176] width 79 height 14
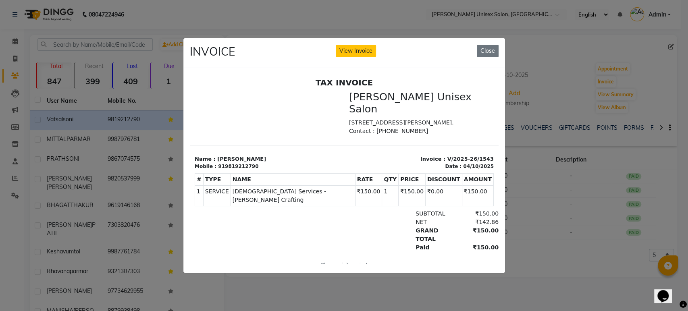
click at [494, 38] on div "INVOICE View Invoice Close" at bounding box center [344, 53] width 322 height 30
click at [492, 45] on button "Close" at bounding box center [488, 51] width 22 height 12
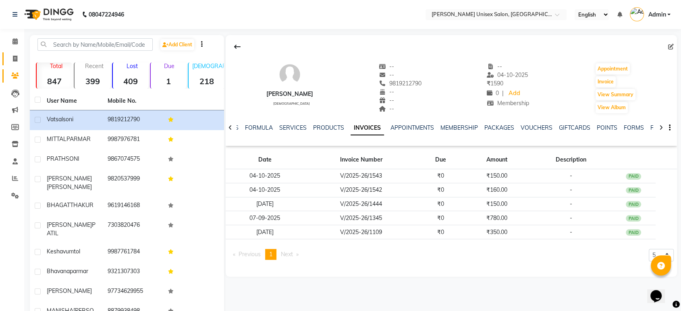
click at [13, 57] on icon at bounding box center [15, 59] width 4 height 6
select select "service"
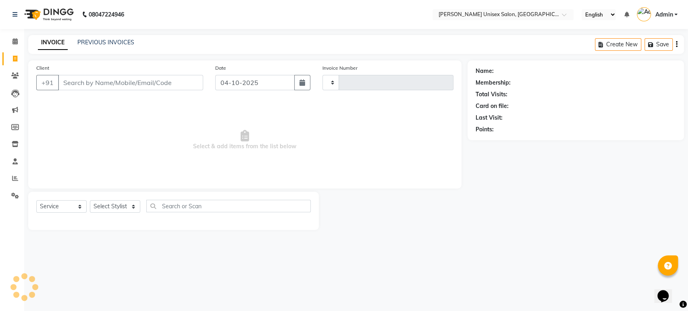
type input "1544"
select select "7372"
click at [18, 77] on icon at bounding box center [15, 76] width 8 height 6
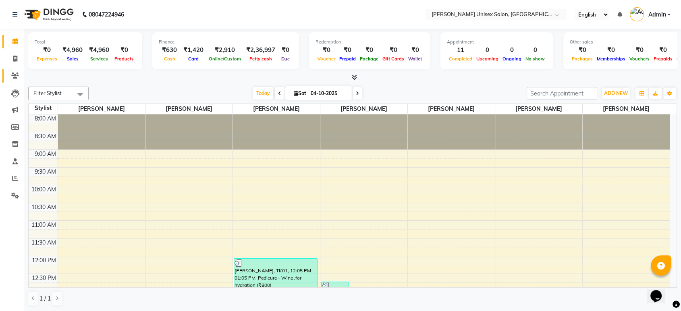
click at [18, 77] on icon at bounding box center [15, 76] width 8 height 6
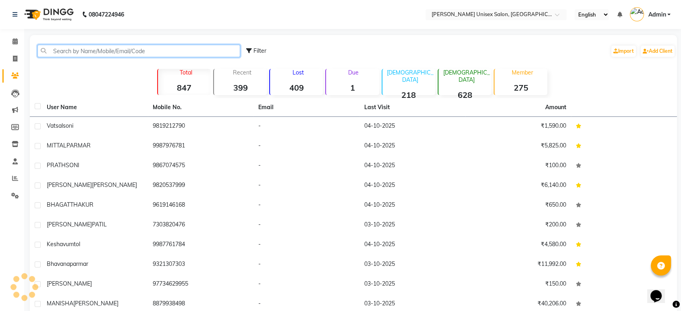
click at [110, 50] on input "text" at bounding box center [138, 51] width 203 height 12
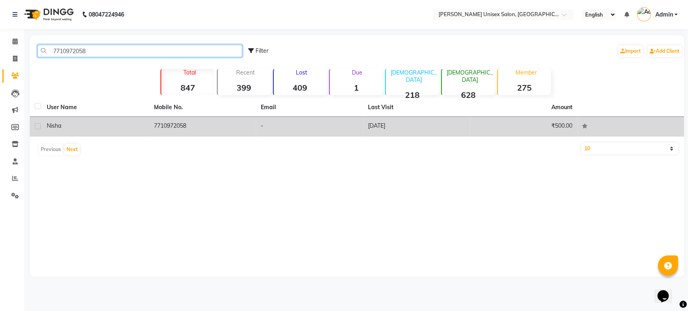
type input "7710972058"
click at [234, 126] on td "7710972058" at bounding box center [202, 127] width 107 height 20
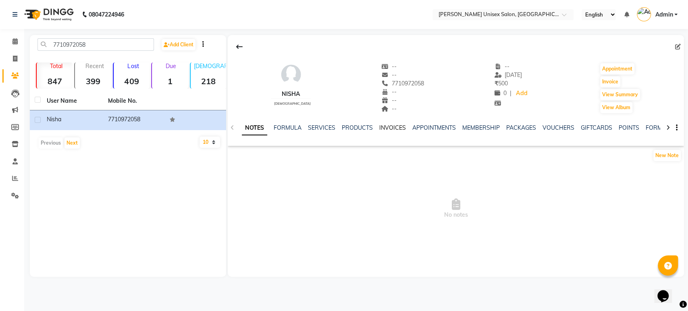
click at [385, 125] on link "INVOICES" at bounding box center [392, 127] width 27 height 7
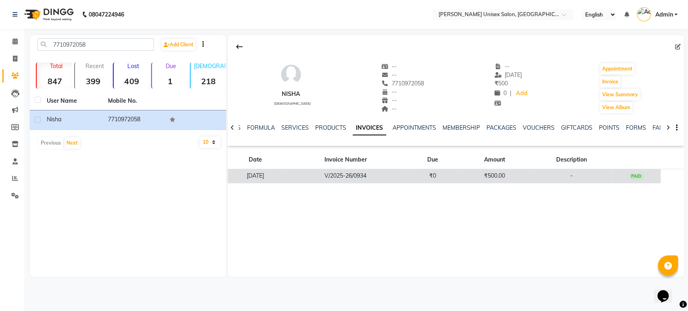
click at [342, 171] on td "V/2025-26/0934" at bounding box center [345, 176] width 125 height 14
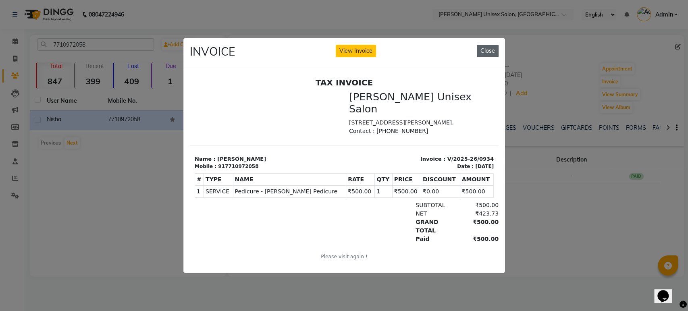
click at [494, 45] on button "Close" at bounding box center [488, 51] width 22 height 12
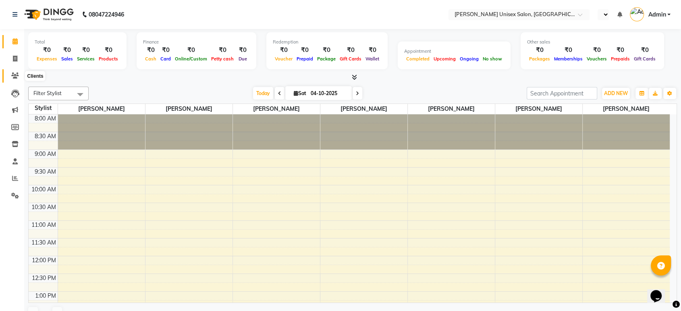
select select "en"
click at [15, 78] on icon at bounding box center [15, 76] width 8 height 6
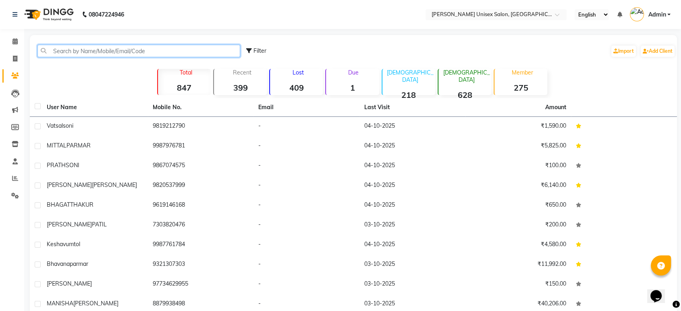
click at [66, 50] on input "text" at bounding box center [138, 51] width 203 height 12
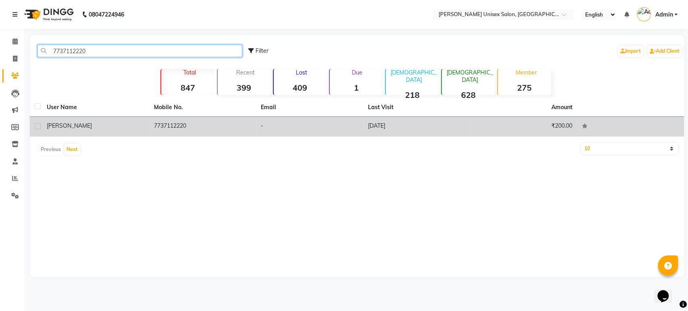
type input "7737112220"
click at [174, 125] on td "7737112220" at bounding box center [202, 127] width 107 height 20
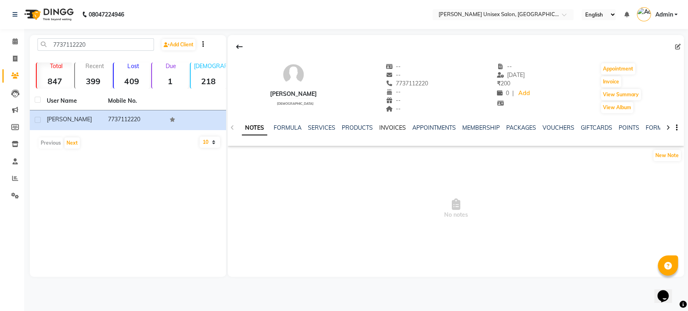
click at [386, 128] on link "INVOICES" at bounding box center [392, 127] width 27 height 7
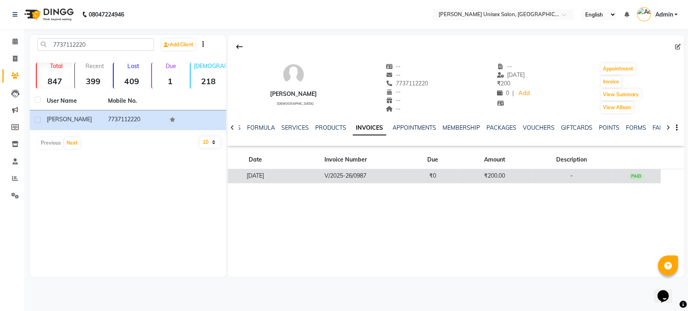
click at [399, 175] on td "V/2025-26/0987" at bounding box center [345, 176] width 125 height 14
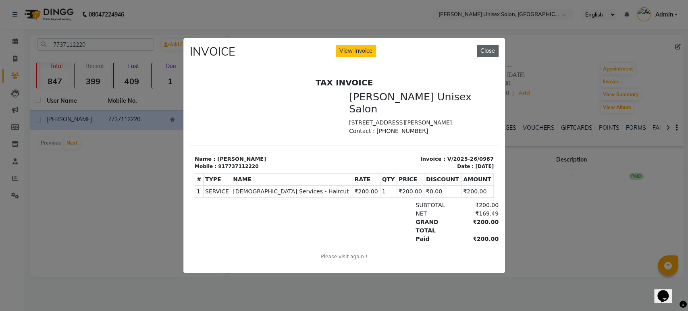
click at [492, 45] on button "Close" at bounding box center [488, 51] width 22 height 12
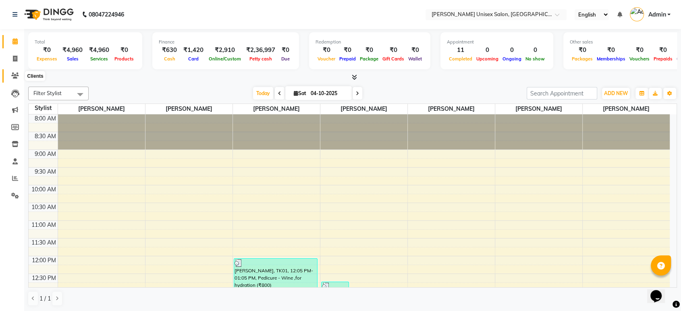
click at [17, 75] on icon at bounding box center [15, 76] width 8 height 6
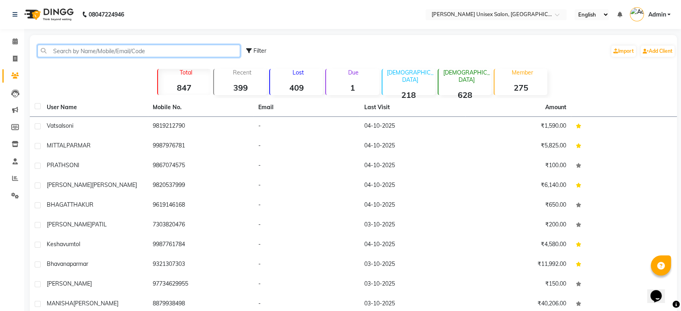
click at [109, 46] on input "text" at bounding box center [138, 51] width 203 height 12
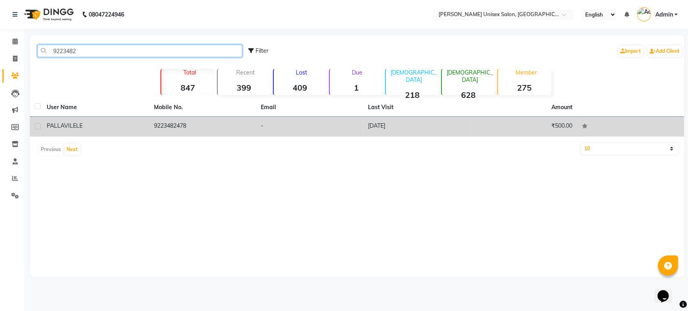
type input "9223482"
click at [158, 129] on td "9223482478" at bounding box center [202, 127] width 107 height 20
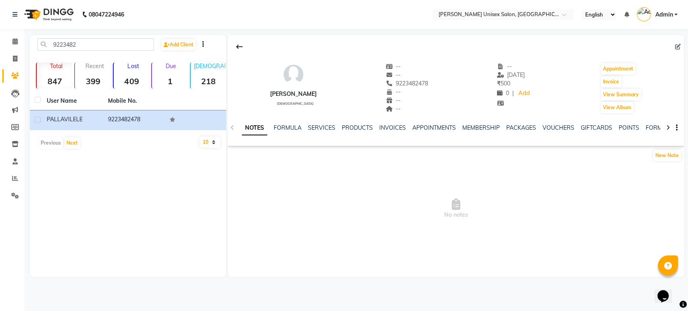
click at [394, 123] on div "NOTES FORMULA SERVICES PRODUCTS INVOICES APPOINTMENTS MEMBERSHIP PACKAGES VOUCH…" at bounding box center [456, 128] width 456 height 28
click at [396, 131] on link "INVOICES" at bounding box center [392, 127] width 27 height 7
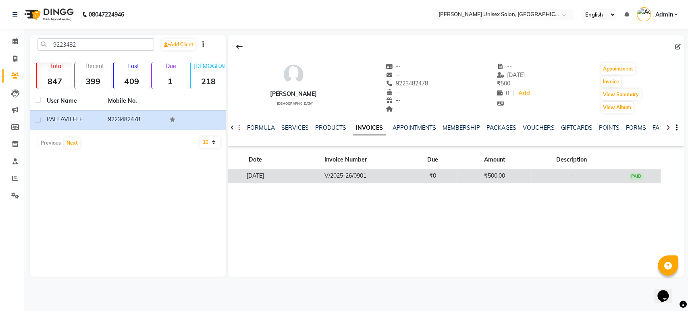
click at [366, 173] on td "V/2025-26/0901" at bounding box center [345, 176] width 125 height 14
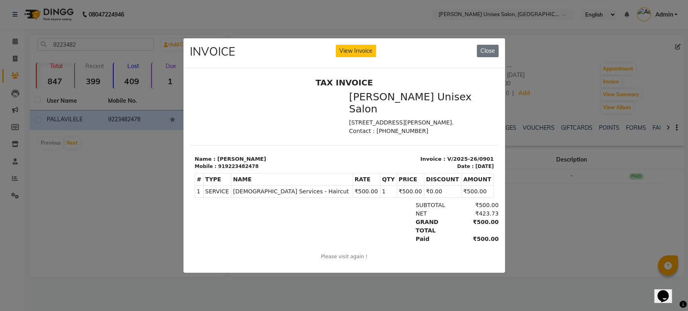
click at [146, 217] on ngb-modal-window "INVOICE View Invoice Close" at bounding box center [344, 155] width 688 height 311
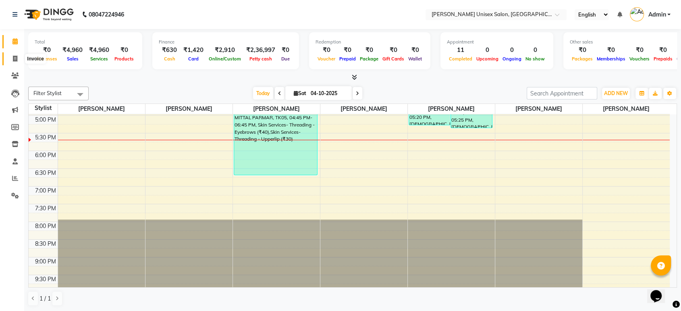
click at [16, 58] on icon at bounding box center [15, 59] width 4 height 6
select select "service"
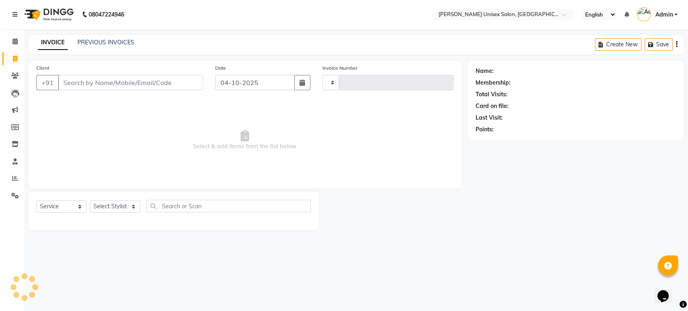
type input "1544"
select select "7372"
click at [132, 206] on select "Select Stylist [PERSON_NAME] [PERSON_NAME] [PERSON_NAME] Pooja [PERSON_NAME] AH…" at bounding box center [115, 206] width 50 height 12
select select "64437"
click at [90, 200] on select "Select Stylist [PERSON_NAME] [PERSON_NAME] [PERSON_NAME] Pooja [PERSON_NAME] AH…" at bounding box center [115, 206] width 50 height 12
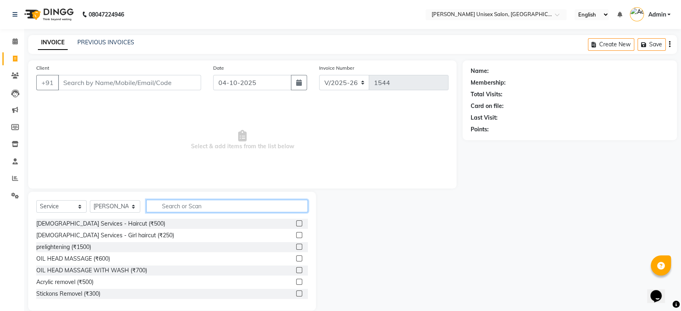
click at [202, 207] on input "text" at bounding box center [227, 206] width 162 height 12
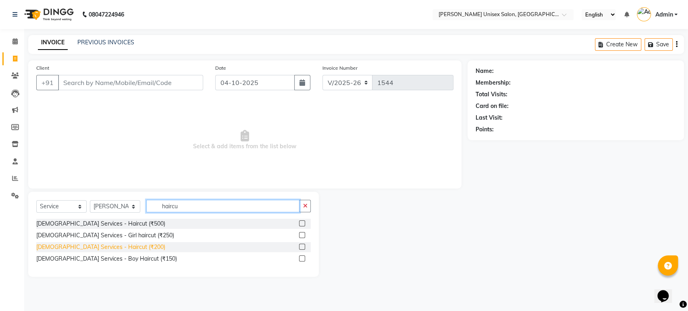
type input "haircu"
click at [109, 248] on div "[DEMOGRAPHIC_DATA] Services - Haircut (₹200)" at bounding box center [100, 247] width 129 height 8
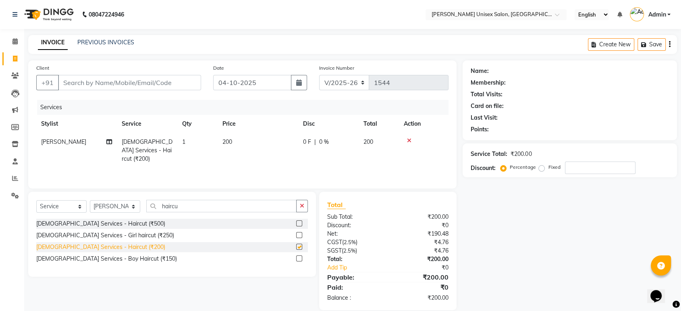
checkbox input "false"
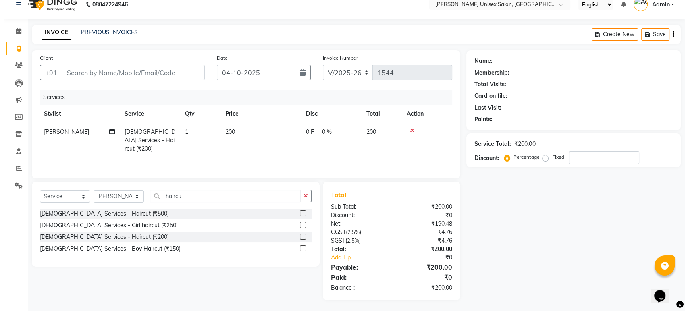
scroll to position [10, 0]
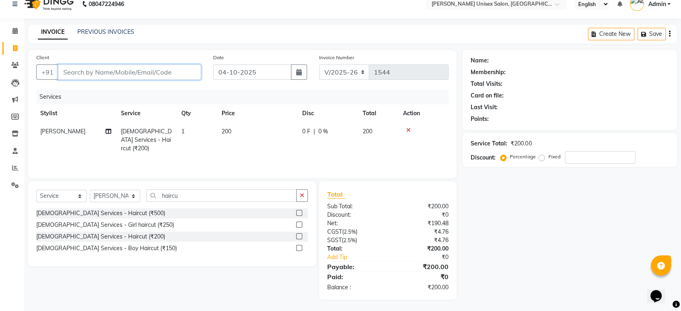
click at [166, 69] on input "Client" at bounding box center [129, 72] width 143 height 15
type input "9"
type input "0"
type input "98700006944"
click at [184, 71] on span "Add Client" at bounding box center [181, 72] width 32 height 8
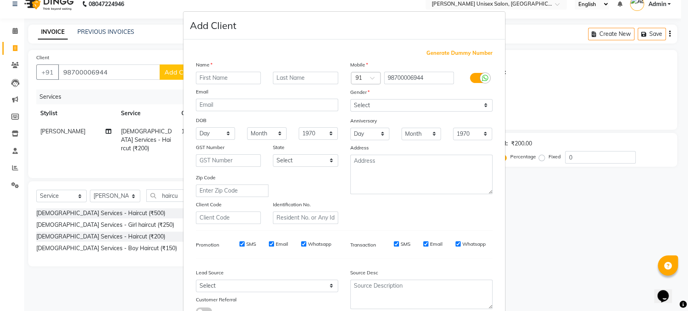
click at [204, 77] on input "text" at bounding box center [228, 78] width 65 height 12
type input "pranaye"
click at [482, 105] on select "Select Male Female Other Prefer Not To Say" at bounding box center [421, 105] width 142 height 12
select select "male"
click at [350, 99] on select "Select Male Female Other Prefer Not To Say" at bounding box center [421, 105] width 142 height 12
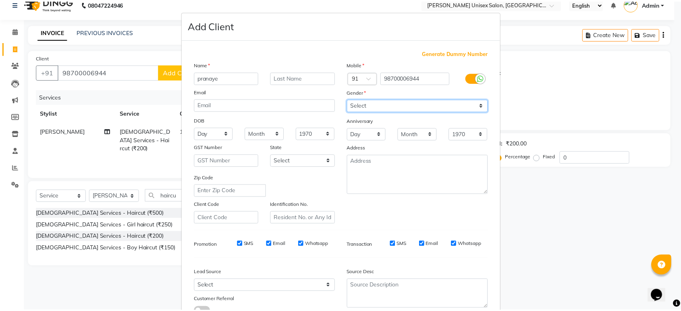
scroll to position [59, 0]
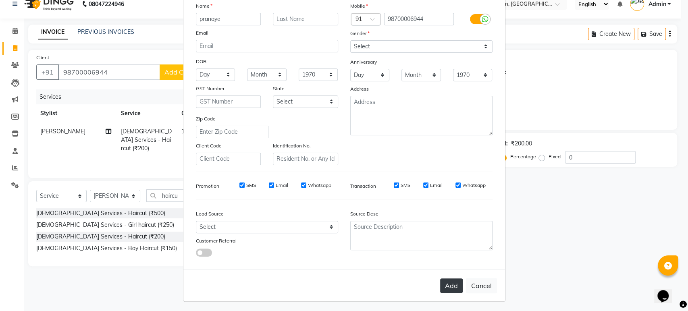
click at [452, 283] on button "Add" at bounding box center [451, 286] width 23 height 15
select select
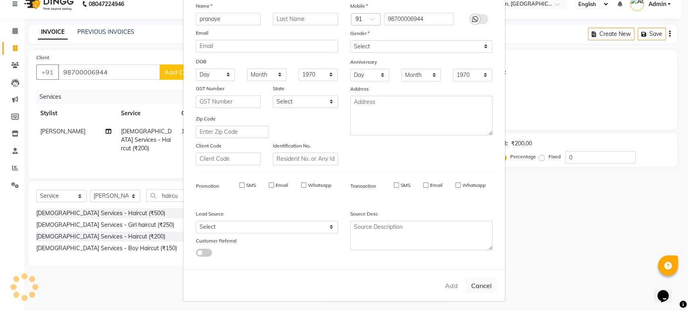
select select
checkbox input "false"
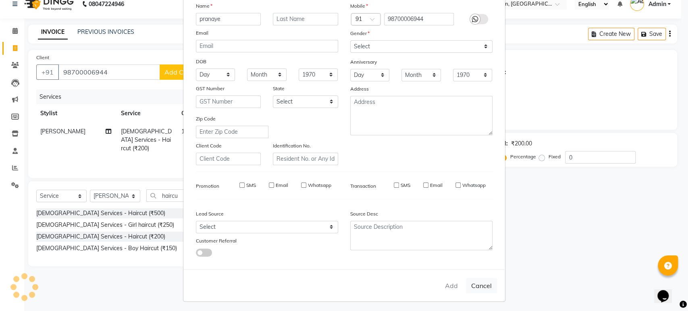
checkbox input "false"
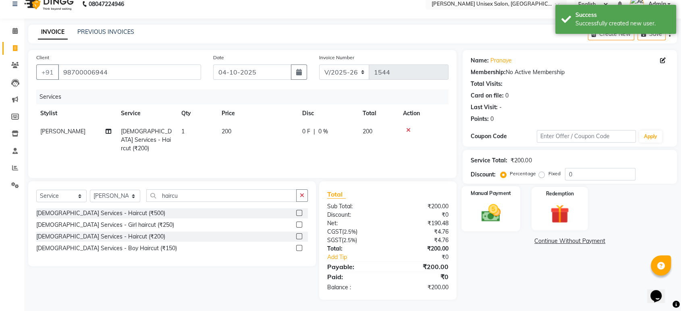
click at [488, 210] on img at bounding box center [490, 213] width 31 height 23
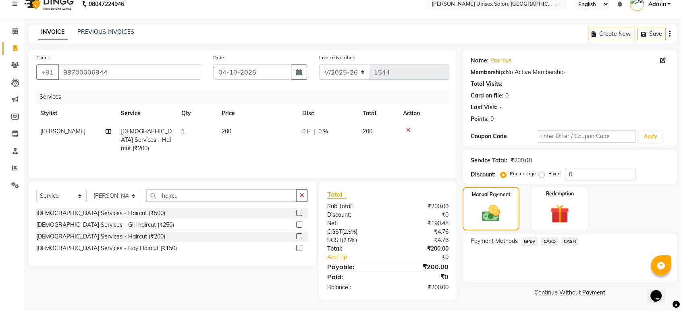
click at [569, 240] on span "CASH" at bounding box center [570, 241] width 17 height 9
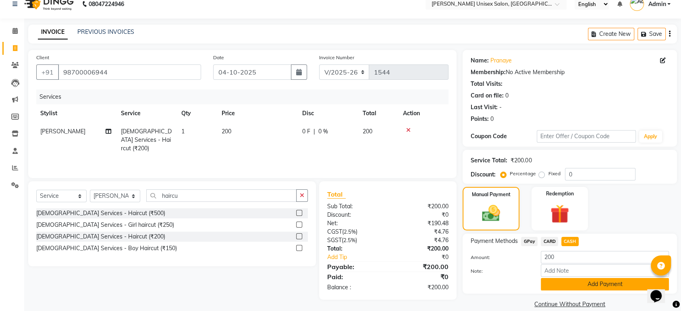
click at [596, 283] on button "Add Payment" at bounding box center [605, 284] width 128 height 12
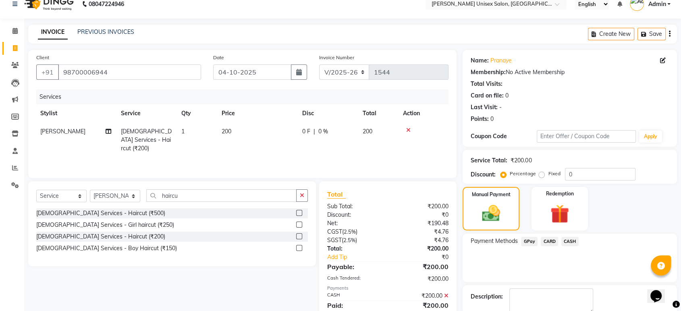
scroll to position [55, 0]
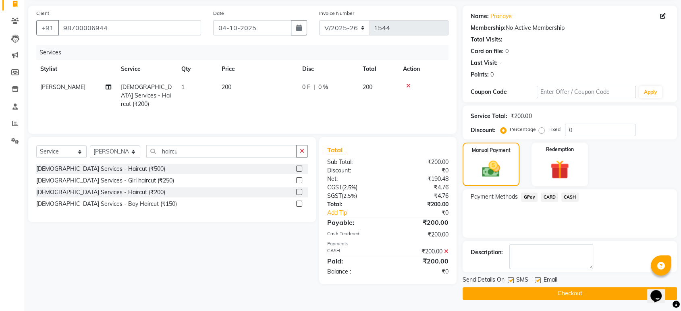
click at [581, 294] on button "Checkout" at bounding box center [570, 293] width 215 height 12
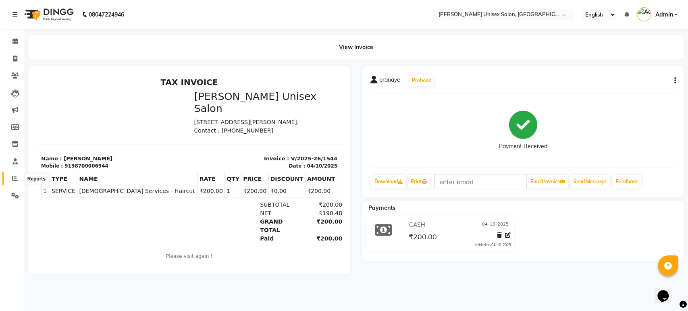
click at [14, 177] on icon at bounding box center [15, 178] width 6 height 6
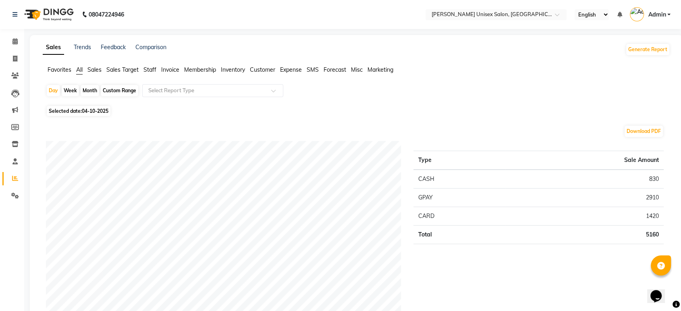
click at [87, 87] on div "Month" at bounding box center [90, 90] width 19 height 11
select select "10"
select select "2025"
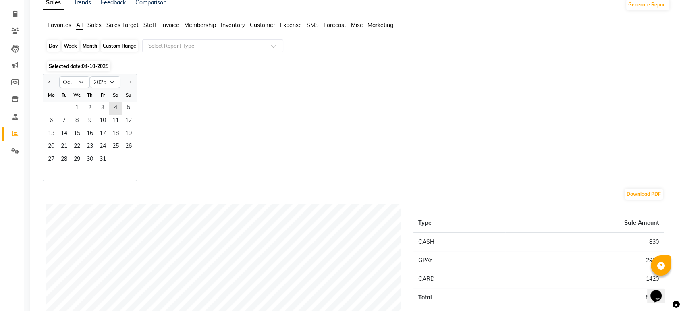
scroll to position [46, 0]
click at [79, 108] on span "1" at bounding box center [77, 107] width 13 height 13
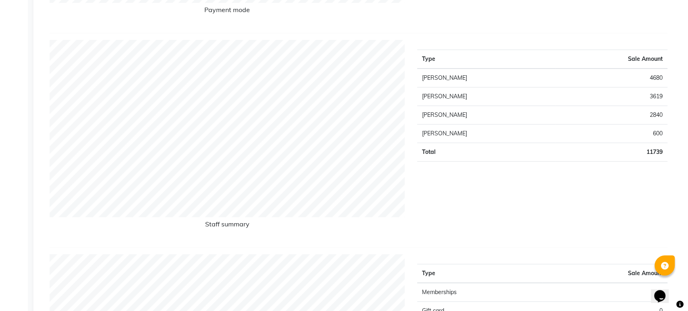
scroll to position [0, 0]
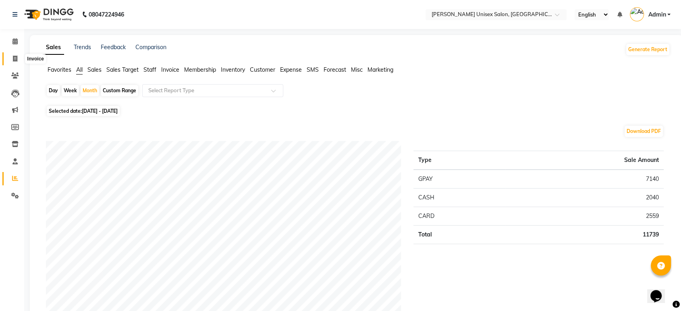
click at [15, 56] on icon at bounding box center [15, 59] width 4 height 6
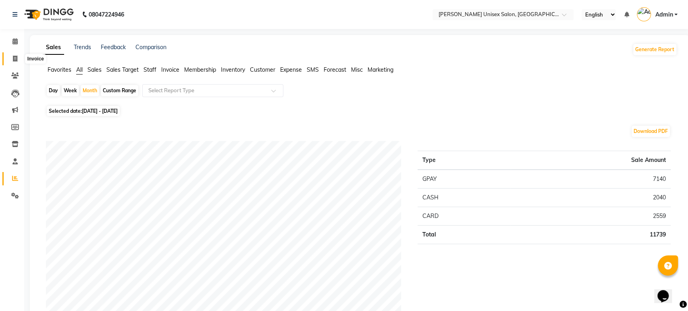
select select "service"
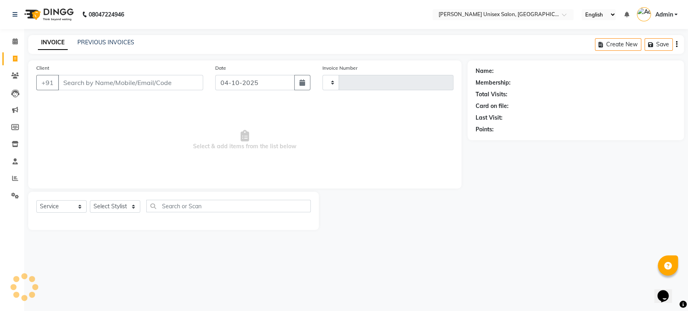
type input "1545"
select select "7372"
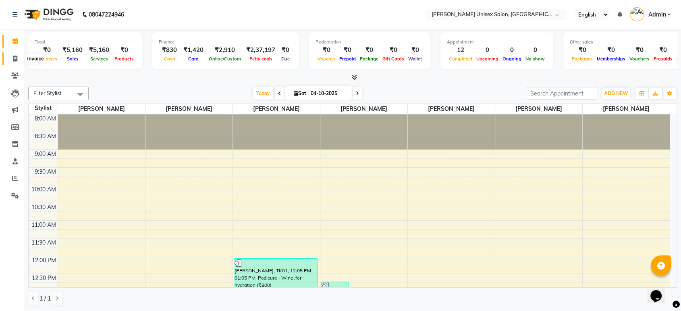
click at [13, 56] on icon at bounding box center [15, 59] width 4 height 6
select select "service"
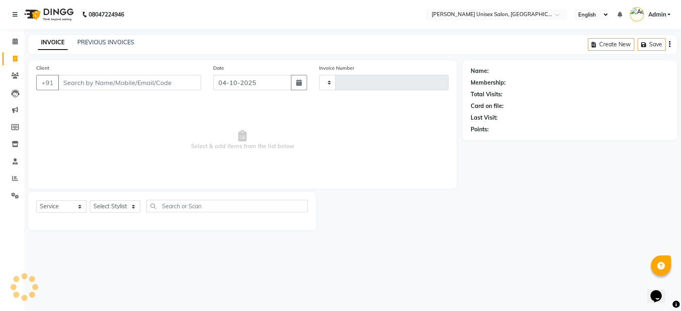
type input "1545"
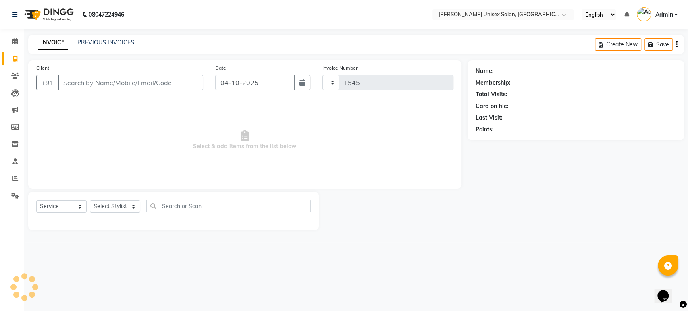
select select "7372"
click at [132, 208] on select "Select Stylist [PERSON_NAME] [PERSON_NAME] [PERSON_NAME] Pooja [PERSON_NAME] AH…" at bounding box center [115, 206] width 50 height 12
select select "64435"
click at [90, 200] on select "Select Stylist [PERSON_NAME] [PERSON_NAME] [PERSON_NAME] Pooja [PERSON_NAME] AH…" at bounding box center [115, 206] width 50 height 12
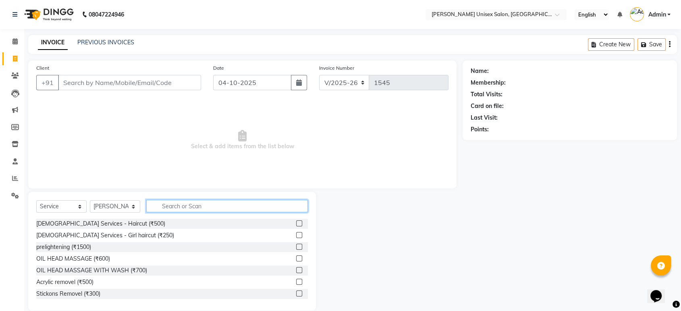
click at [203, 206] on input "text" at bounding box center [227, 206] width 162 height 12
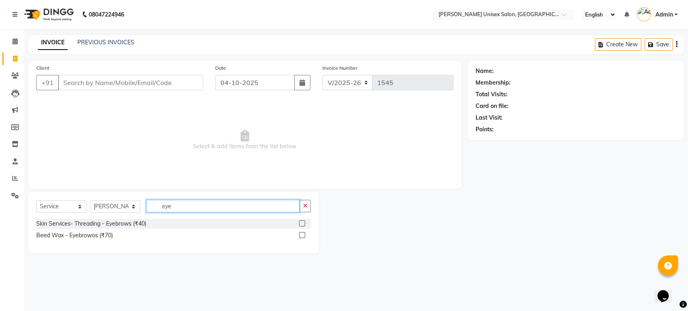
type input "eye"
click at [302, 222] on label at bounding box center [302, 224] width 6 height 6
click at [302, 222] on input "checkbox" at bounding box center [301, 223] width 5 height 5
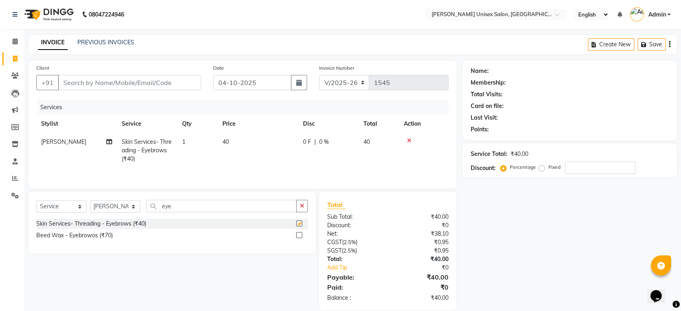
checkbox input "false"
click at [299, 237] on label at bounding box center [299, 235] width 6 height 6
click at [299, 237] on input "checkbox" at bounding box center [298, 235] width 5 height 5
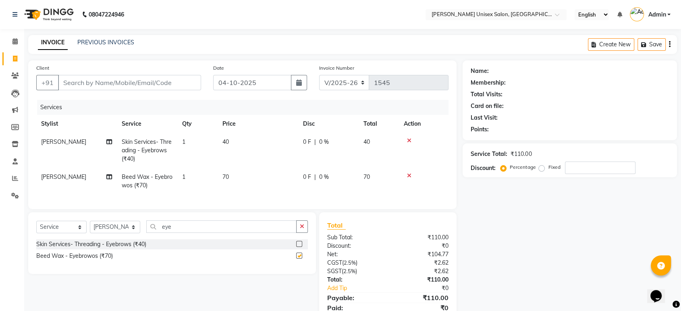
checkbox input "false"
click at [175, 233] on input "eye" at bounding box center [221, 227] width 150 height 12
type input "e"
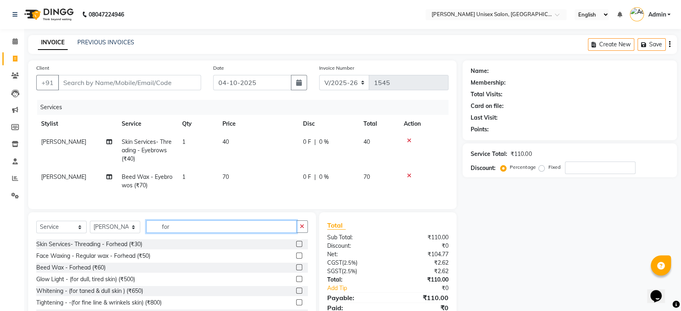
type input "for"
click at [296, 247] on label at bounding box center [299, 244] width 6 height 6
click at [296, 247] on input "checkbox" at bounding box center [298, 244] width 5 height 5
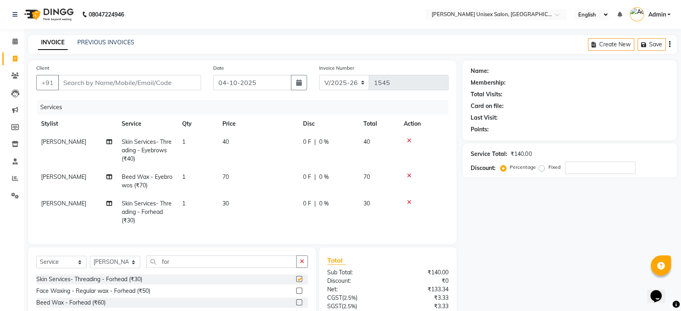
checkbox input "false"
click at [174, 268] on input "for" at bounding box center [221, 262] width 150 height 12
type input "f"
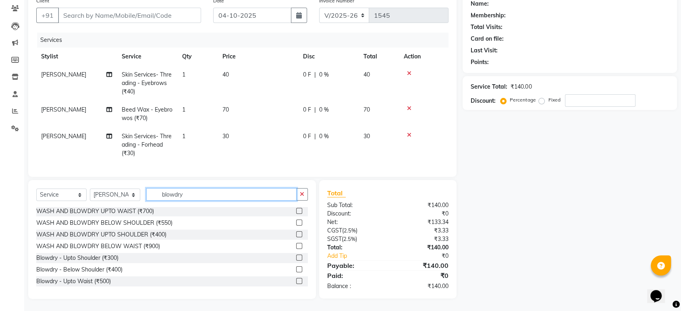
scroll to position [74, 0]
type input "blowdry"
click at [296, 281] on label at bounding box center [299, 281] width 6 height 6
click at [296, 281] on input "checkbox" at bounding box center [298, 281] width 5 height 5
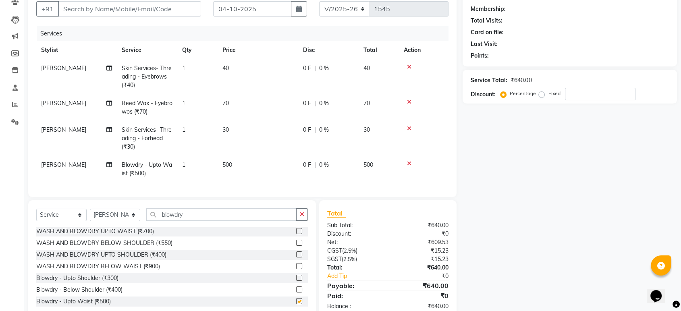
checkbox input "false"
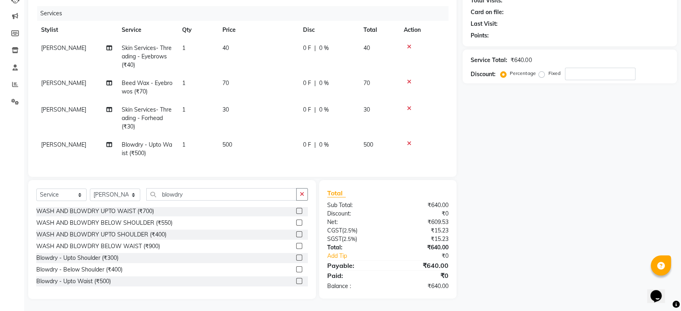
scroll to position [0, 0]
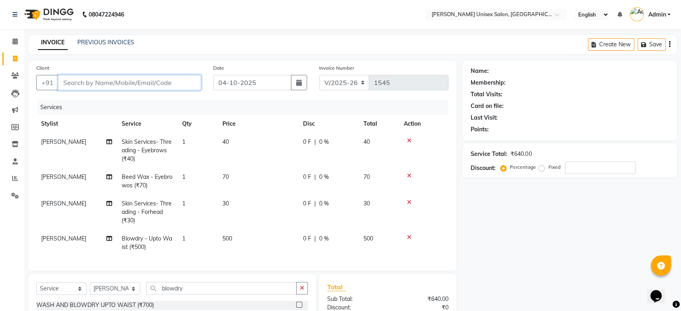
click at [150, 84] on input "Client" at bounding box center [129, 82] width 143 height 15
type input "8"
type input "0"
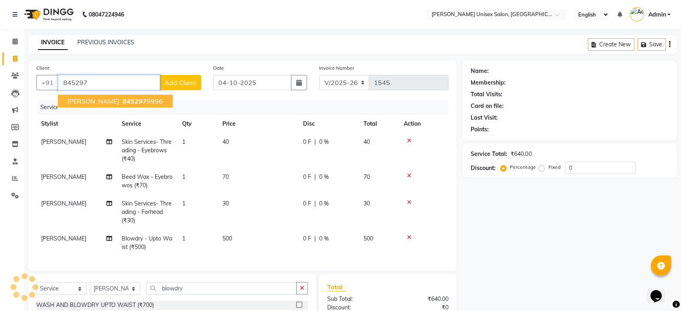
click at [109, 103] on span "[PERSON_NAME]" at bounding box center [93, 101] width 52 height 8
type input "8452979996"
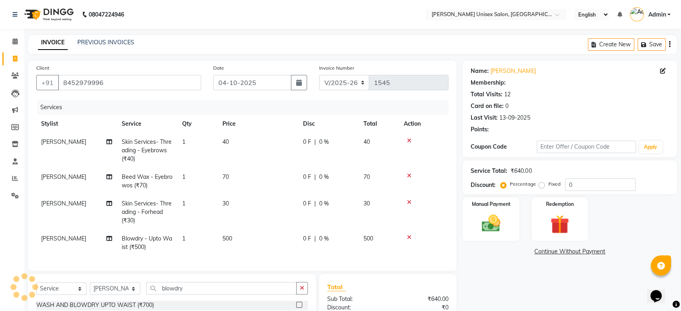
select select "1: Object"
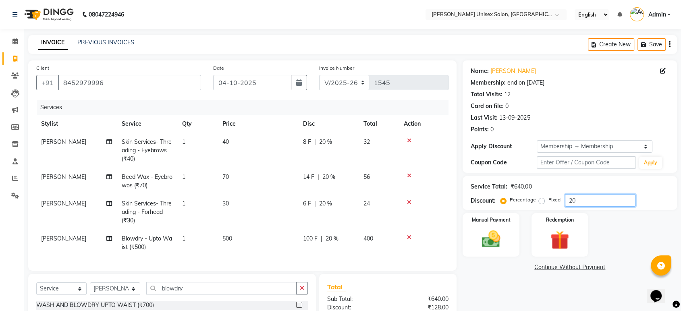
click at [577, 200] on input "20" at bounding box center [600, 200] width 71 height 12
type input "2"
click at [325, 240] on span "0 %" at bounding box center [324, 239] width 10 height 8
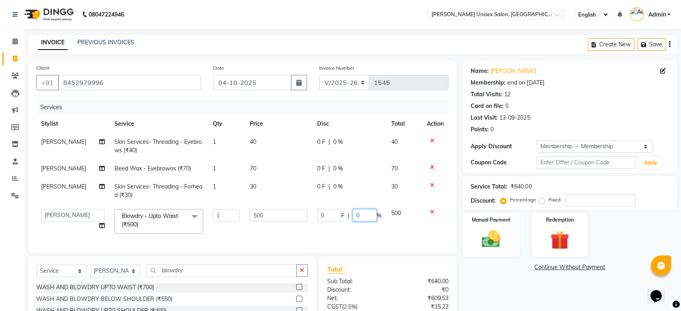
click at [365, 216] on input "0" at bounding box center [365, 215] width 24 height 12
type input "20"
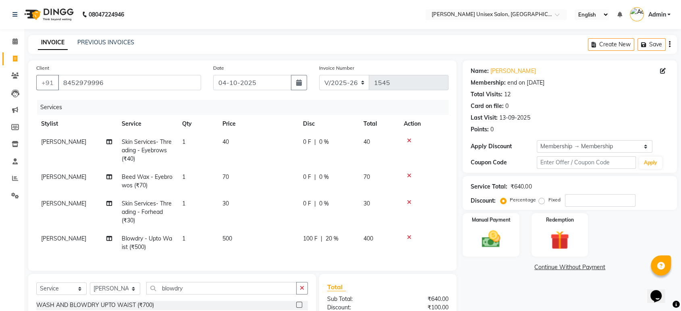
click at [433, 183] on tbody "Ankita Bagave Skin Services- Threading - Eyebrows (₹40) 1 40 0 F | 0 % 40 Ankit…" at bounding box center [242, 194] width 412 height 123
click at [407, 202] on icon at bounding box center [409, 203] width 4 height 6
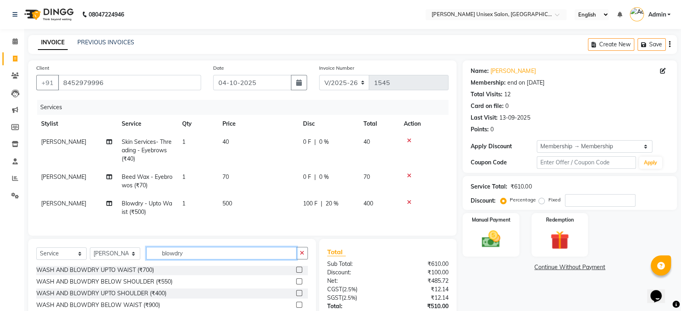
click at [187, 260] on input "blowdry" at bounding box center [221, 253] width 150 height 12
type input "b"
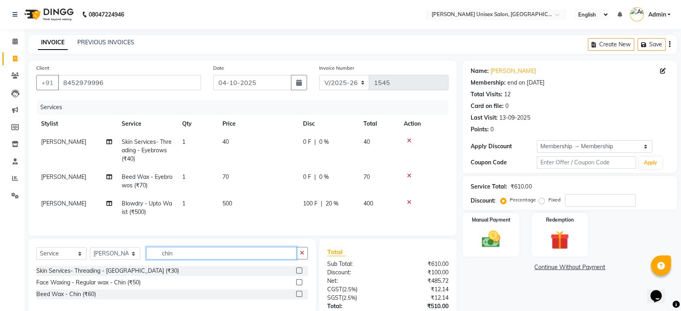
type input "chin"
click at [298, 274] on label at bounding box center [299, 271] width 6 height 6
click at [298, 274] on input "checkbox" at bounding box center [298, 271] width 5 height 5
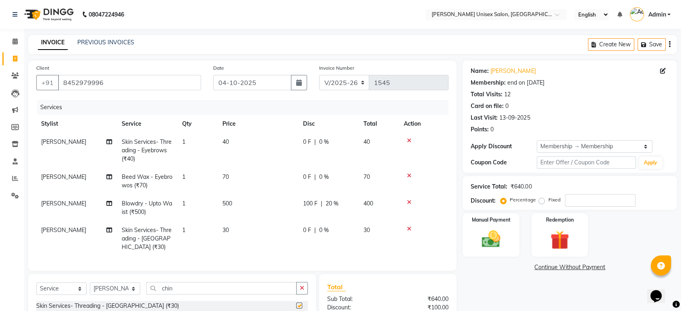
checkbox input "false"
click at [409, 173] on icon at bounding box center [409, 176] width 4 height 6
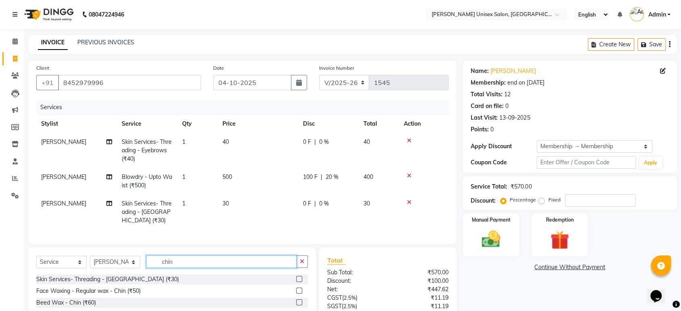
click at [178, 257] on input "chin" at bounding box center [221, 262] width 150 height 12
type input "c"
type input "upper"
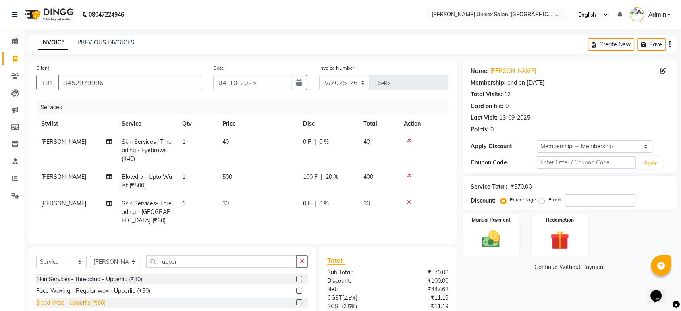
click at [84, 302] on div "Beed Wax - Upperlip (₹60)" at bounding box center [70, 303] width 69 height 8
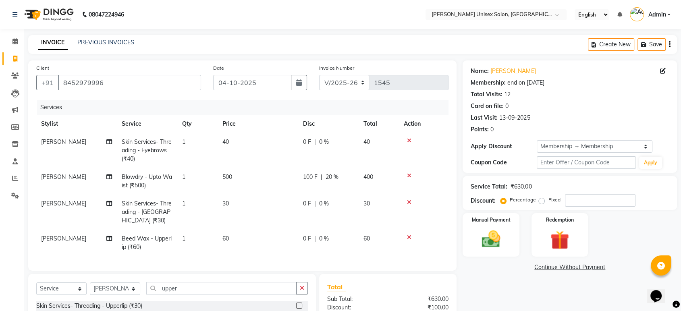
checkbox input "false"
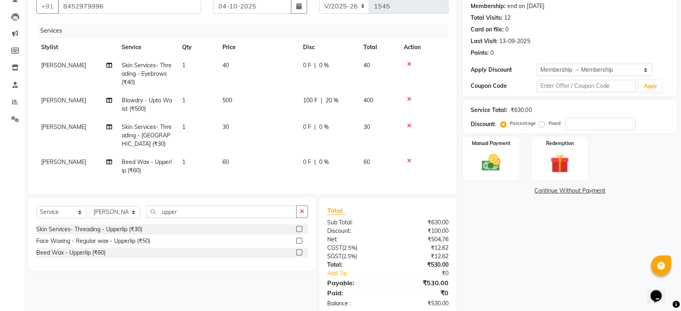
scroll to position [91, 0]
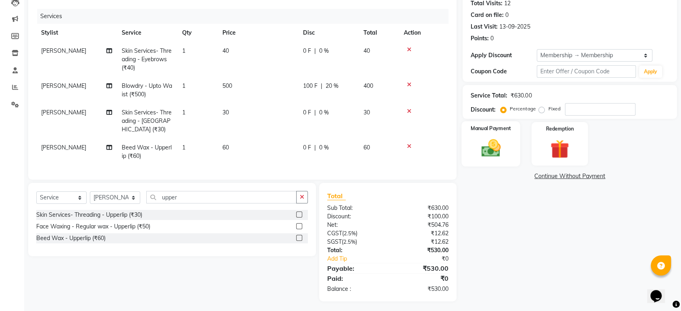
click at [479, 135] on div "Manual Payment" at bounding box center [491, 143] width 59 height 45
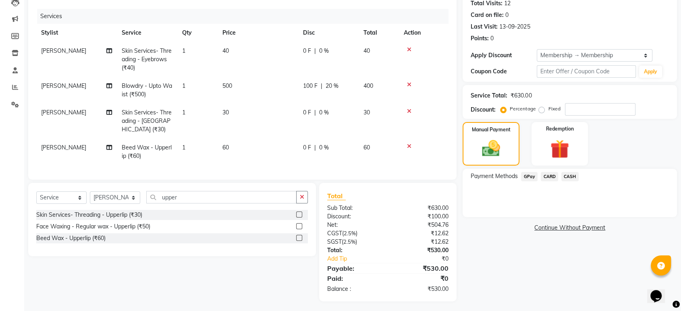
click at [528, 174] on span "GPay" at bounding box center [529, 176] width 17 height 9
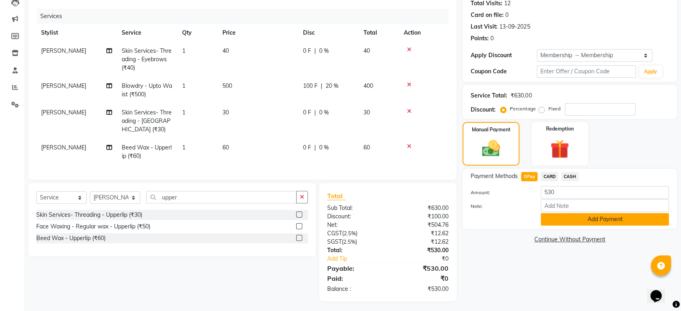
click at [570, 215] on button "Add Payment" at bounding box center [605, 219] width 128 height 12
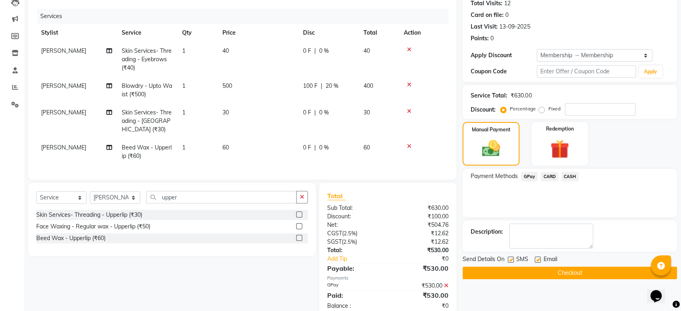
scroll to position [108, 0]
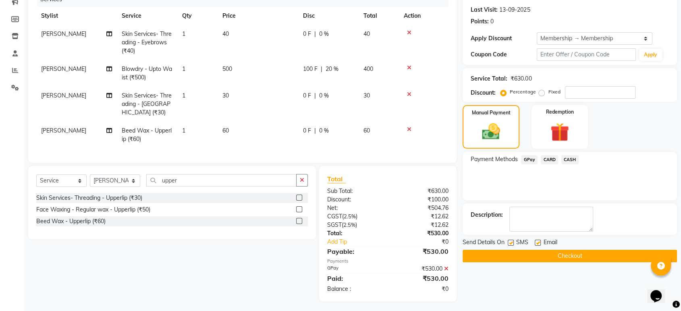
click at [532, 254] on button "Checkout" at bounding box center [570, 256] width 215 height 12
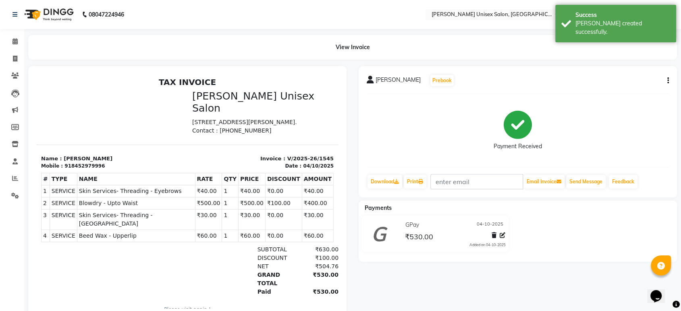
scroll to position [26, 0]
